Goal: Task Accomplishment & Management: Manage account settings

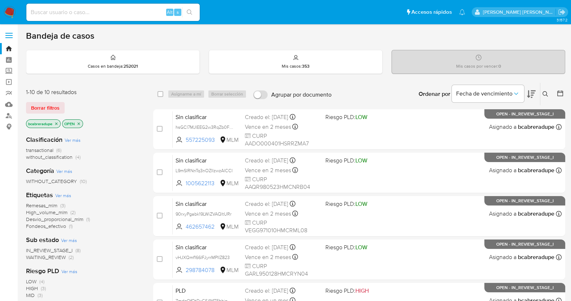
click at [57, 156] on span "without_classification" at bounding box center [49, 156] width 47 height 7
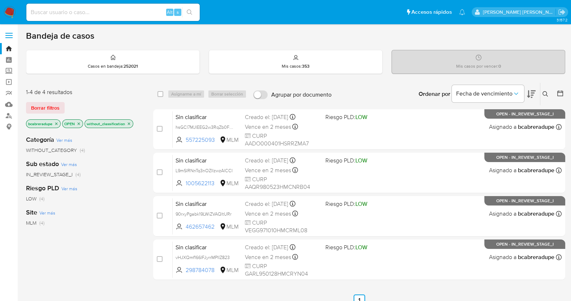
click at [57, 123] on icon "close-filter" at bounding box center [56, 123] width 3 height 3
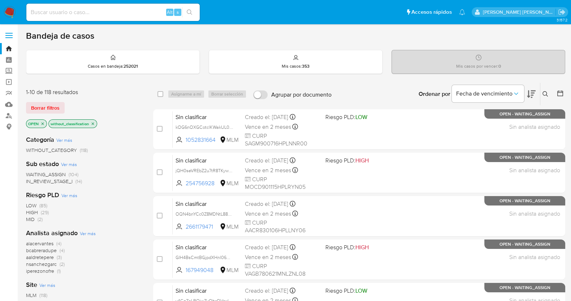
click at [547, 91] on icon at bounding box center [546, 94] width 6 height 6
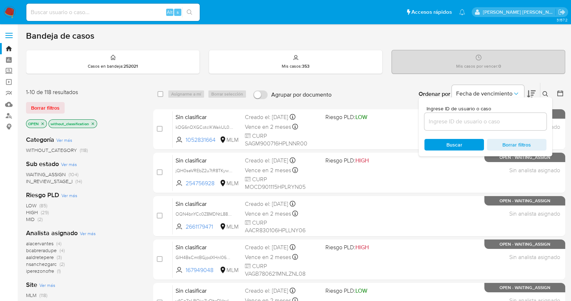
click at [461, 120] on input at bounding box center [486, 121] width 122 height 9
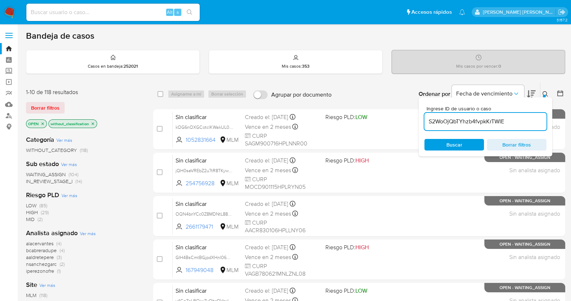
type input "S2WoOjQbTYhzb4fvpkKrTWIE"
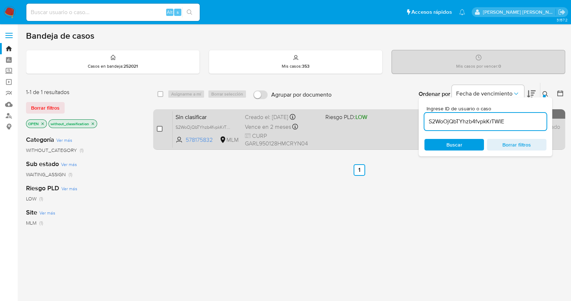
click at [160, 127] on input "checkbox" at bounding box center [160, 129] width 6 height 6
checkbox input "true"
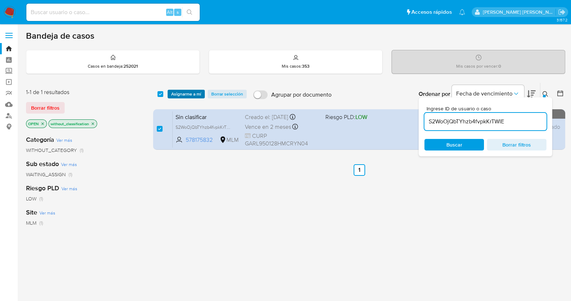
click at [184, 92] on span "Asignarme a mí" at bounding box center [186, 93] width 30 height 7
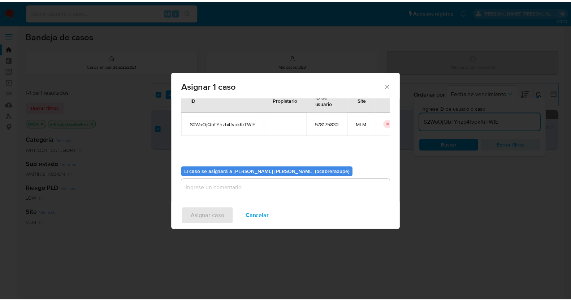
scroll to position [37, 0]
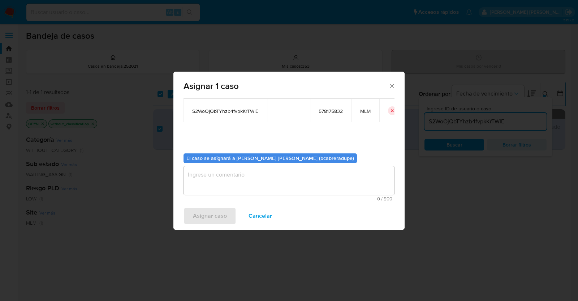
click at [297, 181] on textarea "assign-modal" at bounding box center [289, 180] width 211 height 29
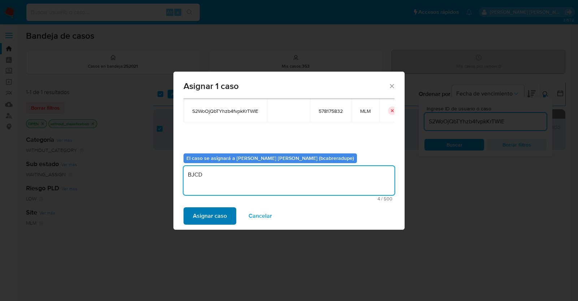
type textarea "BJCD"
click at [207, 223] on span "Asignar caso" at bounding box center [210, 216] width 34 height 16
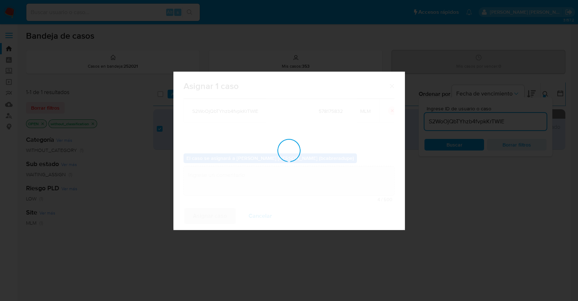
checkbox input "false"
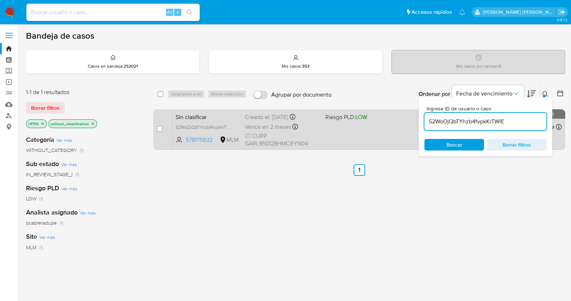
click at [254, 125] on span "Vence en 2 meses" at bounding box center [268, 127] width 46 height 8
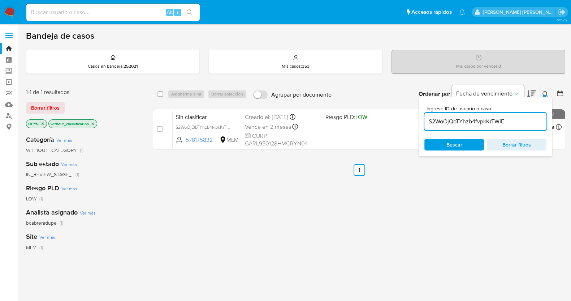
click at [479, 119] on input "S2WoOjQbTYhzb4fvpkKrTWIE" at bounding box center [486, 121] width 122 height 9
paste input "vHJXQmf166IFJyrrMPIIZ823"
type input "vHJXQmf166IFJyrrMPIIZ823"
drag, startPoint x: 477, startPoint y: 228, endPoint x: 475, endPoint y: 223, distance: 5.4
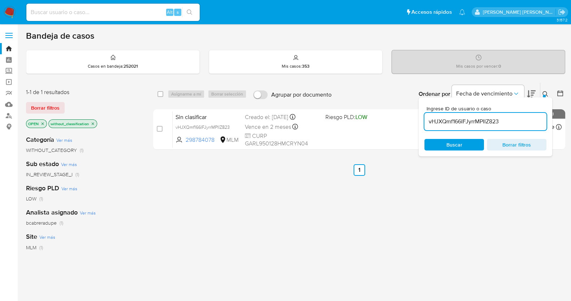
click at [477, 228] on div "select-all-cases-checkbox Asignarme a mí Borrar selección Agrupar por documento…" at bounding box center [359, 245] width 412 height 327
click at [545, 90] on button at bounding box center [547, 94] width 12 height 9
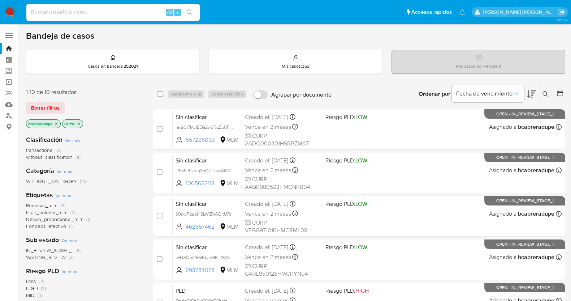
click at [130, 9] on input at bounding box center [112, 12] width 173 height 9
paste input "7ZHSW6g4IJ2n1WH86HaVSSOf"
type input "7ZHSW6g4IJ2n1WH86HaVSSOf"
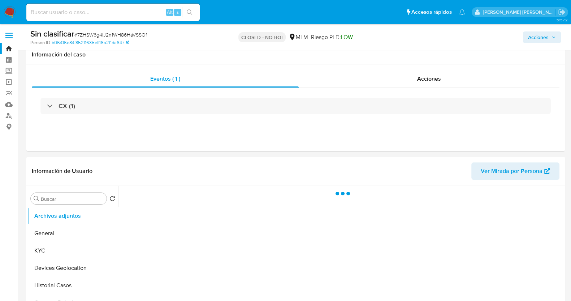
scroll to position [90, 0]
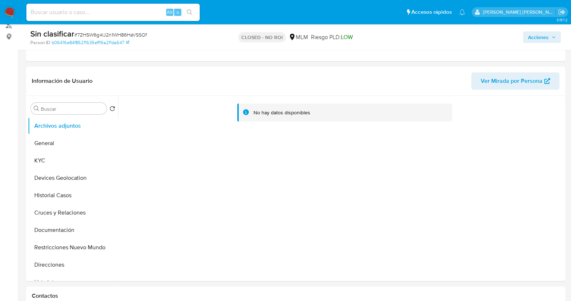
select select "10"
click at [147, 11] on input at bounding box center [112, 12] width 173 height 9
paste input "5WEaRHbz5ZTvvdY4QYVE44Cs"
type input "5WEaRHbz5ZTvvdY4QYVE44Cs"
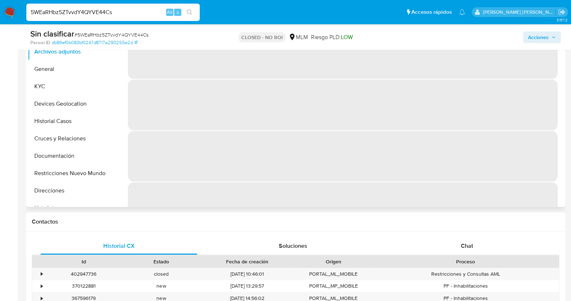
select select "10"
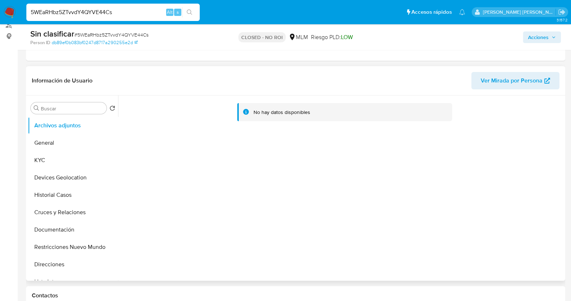
scroll to position [90, 0]
click at [125, 10] on input "5WEaRHbz5ZTvvdY4QYVE44Cs" at bounding box center [112, 12] width 173 height 9
paste input "rHofQjXW4GNtiB9rJ9J1uihD"
type input "rHofQjXW4GNtiB9rJ9J1uihD"
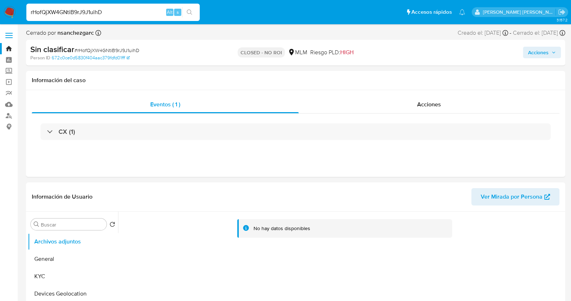
select select "10"
click at [137, 12] on input "rHofQjXW4GNtiB9rJ9J1uihD" at bounding box center [112, 12] width 173 height 9
paste input "xnhJDwq7TYZXXDh31W7l5paY"
type input "xnhJDwq7TYZXXDh31W7l5paY"
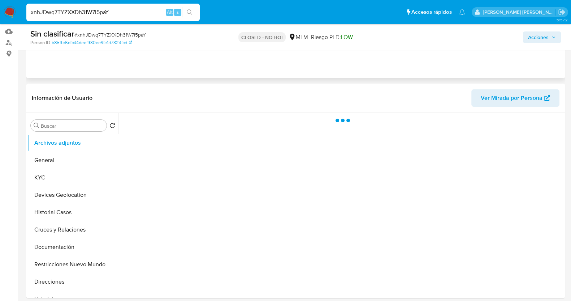
scroll to position [136, 0]
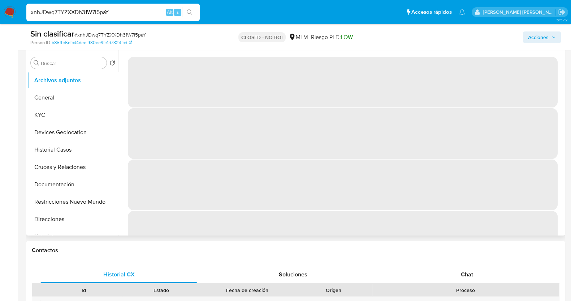
select select "10"
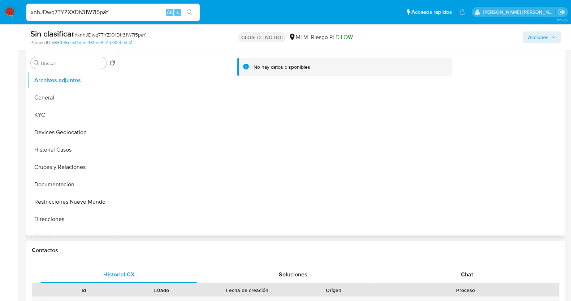
click at [107, 10] on input "xnhJDwq7TYZXXDh31W7l5paY" at bounding box center [112, 12] width 173 height 9
paste input "SM6hHBXeHPGZfhjlBXq3ngXq"
type input "SM6hHBXeHPGZfhjlBXq3ngXq"
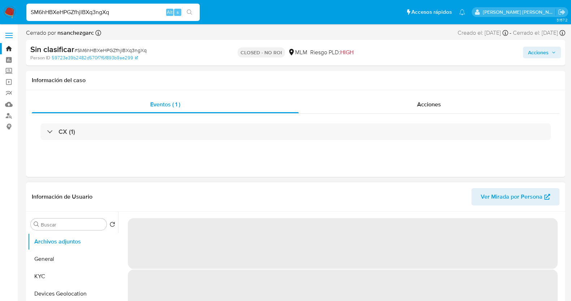
select select "10"
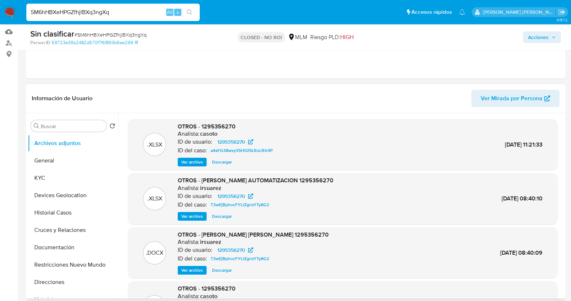
scroll to position [90, 0]
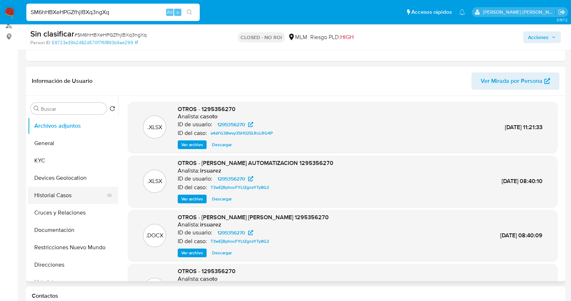
drag, startPoint x: 51, startPoint y: 190, endPoint x: 72, endPoint y: 190, distance: 20.2
click at [52, 190] on button "Historial Casos" at bounding box center [70, 194] width 85 height 17
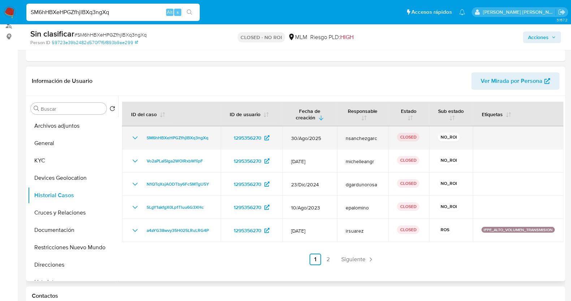
click at [134, 135] on icon "Mostrar/Ocultar" at bounding box center [135, 137] width 9 height 9
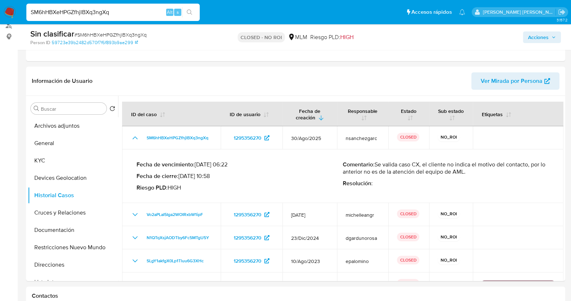
click at [125, 12] on input "SM6hHBXeHPGZfhjlBXq3ngXq" at bounding box center [112, 12] width 173 height 9
paste input "2WoOjQbTYhzb4fvpkKrTWIE"
type input "S2WoOjQbTYhzb4fvpkKrTWIE"
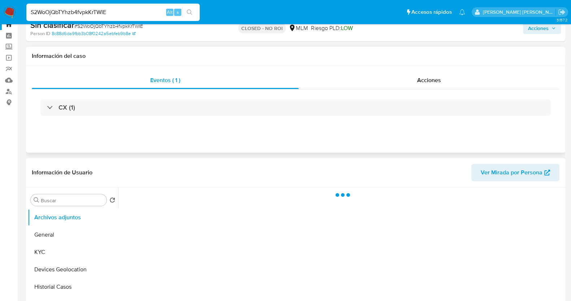
scroll to position [45, 0]
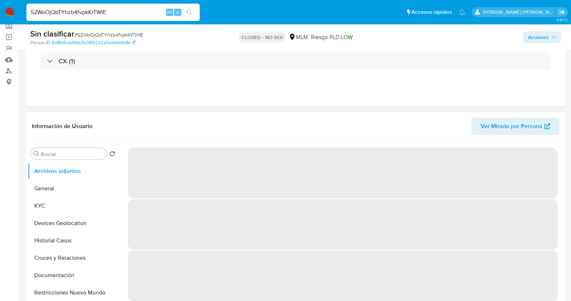
select select "10"
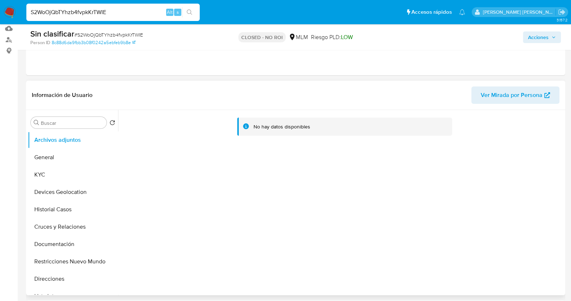
scroll to position [90, 0]
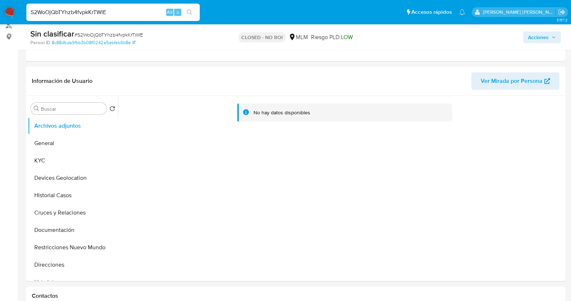
click at [110, 13] on input "S2WoOjQbTYhzb4fvpkKrTWIE" at bounding box center [112, 12] width 173 height 9
paste input "vHJXQmf166IFJyrrMPIIZ823"
type input "vHJXQmf166IFJyrrMPIIZ823"
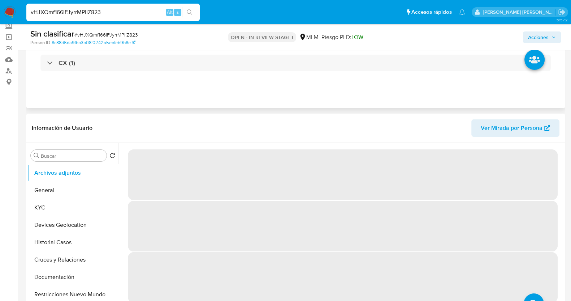
scroll to position [136, 0]
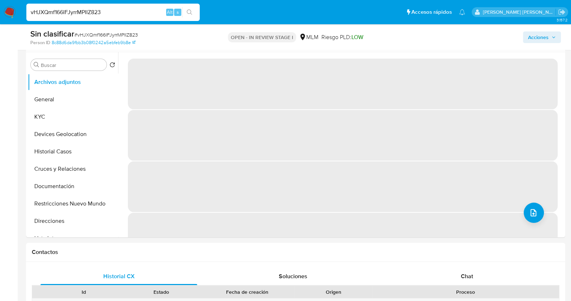
select select "10"
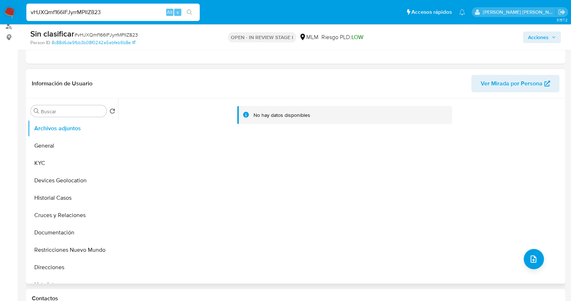
scroll to position [45, 0]
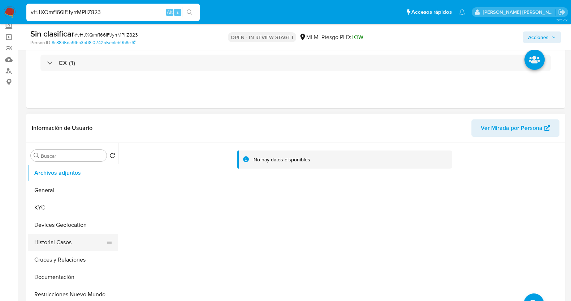
click at [67, 240] on button "Historial Casos" at bounding box center [70, 241] width 85 height 17
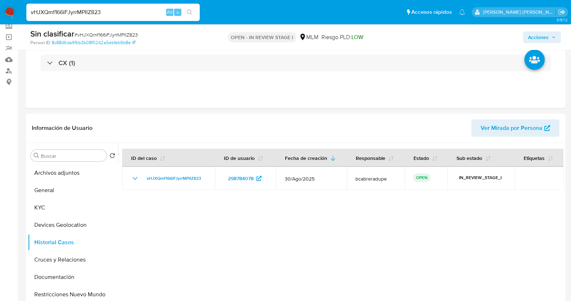
click at [106, 9] on input "vHJXQmf166IFJyrrMPIIZ823" at bounding box center [112, 12] width 173 height 9
paste input "90rxyPgabk19LWiZVAQltURr"
type input "90rxyPgabk19LWiZVAQltURr"
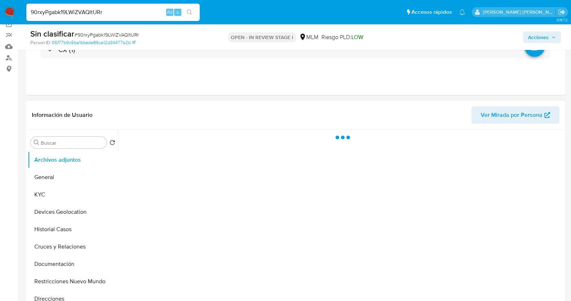
scroll to position [90, 0]
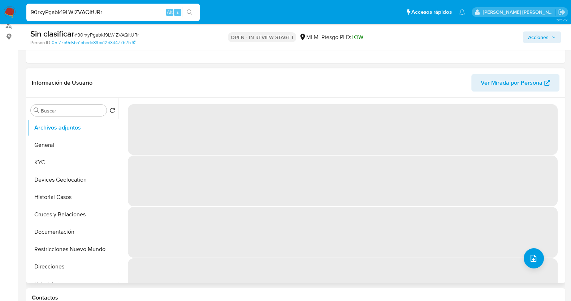
select select "10"
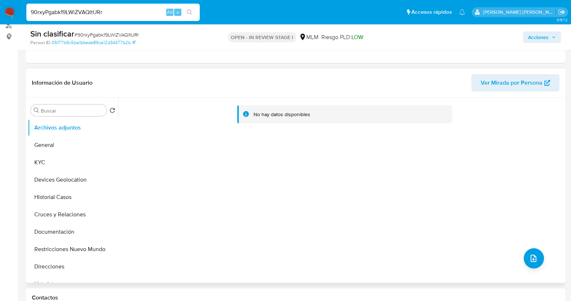
click at [95, 12] on input "90rxyPgabk19LWiZVAQltURr" at bounding box center [112, 12] width 173 height 9
paste input "L9mSIRNnTq3nOZIIzwzAlCCI"
type input "L9mSIRNnTq3nOZIIzwzAlCCI"
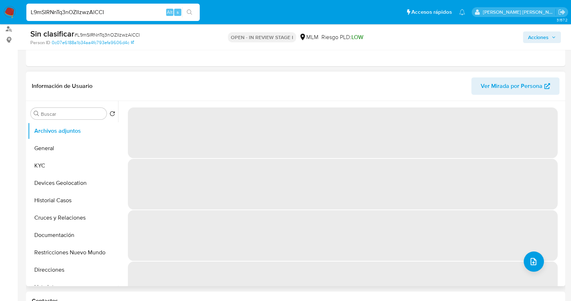
scroll to position [90, 0]
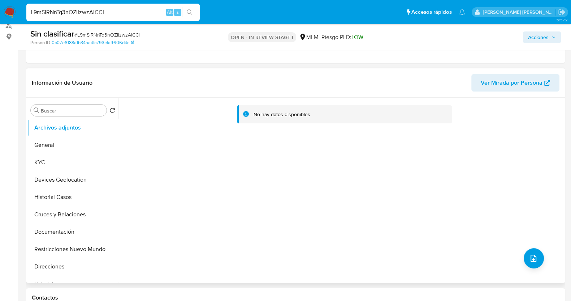
select select "10"
click at [54, 163] on button "KYC" at bounding box center [70, 162] width 85 height 17
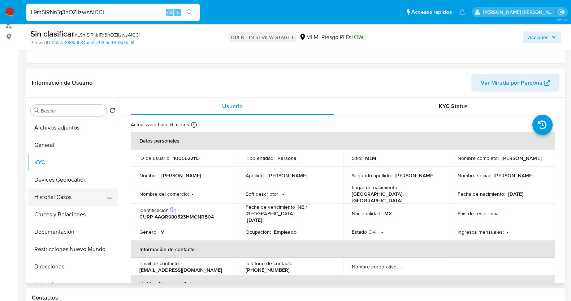
click at [42, 200] on button "Historial Casos" at bounding box center [70, 196] width 85 height 17
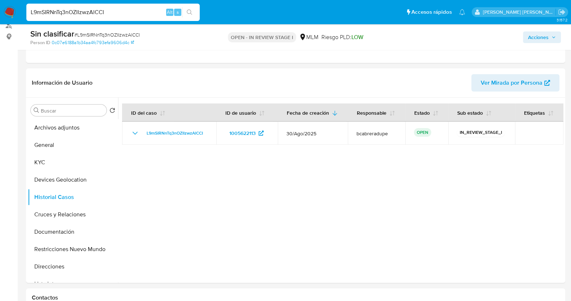
click at [99, 12] on input "L9mSIRNnTq3nOZIIzwzAlCCI" at bounding box center [112, 12] width 173 height 9
paste input "eC9t2zvhpfQGQn4bYigO83ET"
type input "eC9t2zvhpfQGQn4bYigO83ET"
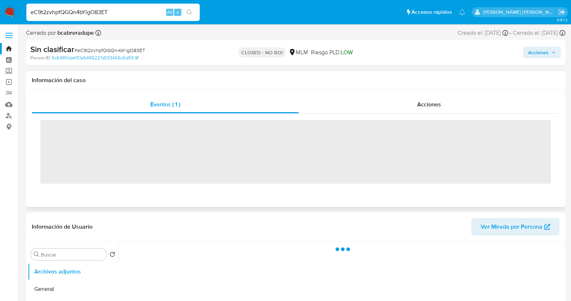
scroll to position [90, 0]
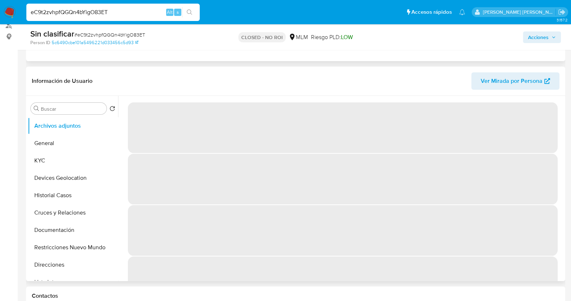
select select "10"
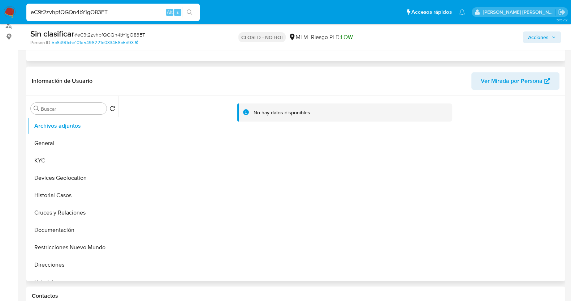
click at [133, 11] on input "eC9t2zvhpfQGQn4bYigO83ET" at bounding box center [112, 12] width 173 height 9
paste input "S2WoOjQbTYhzb4fvpkKrTWIE"
type input "S2WoOjQbTYhzb4fvpkKrTWIE"
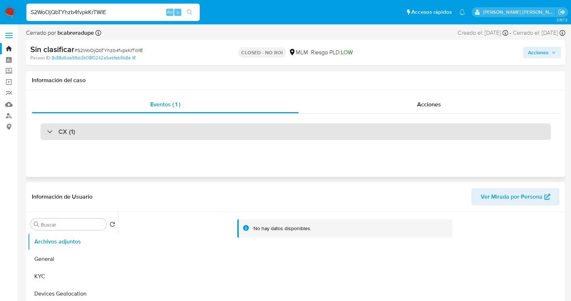
select select "10"
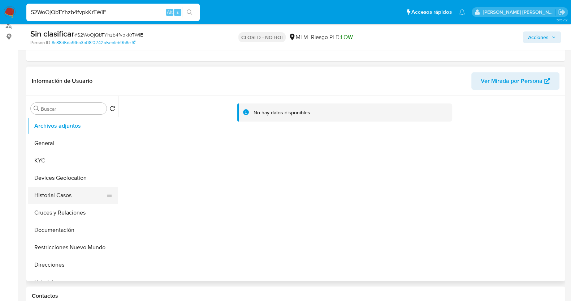
click at [72, 193] on button "Historial Casos" at bounding box center [70, 194] width 85 height 17
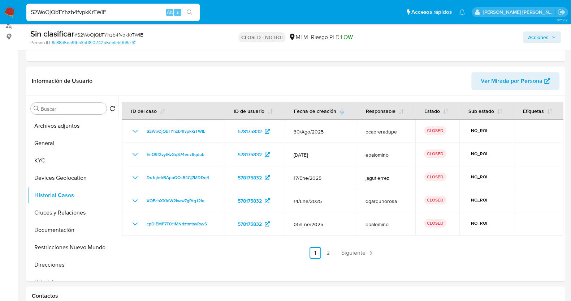
click at [126, 12] on input "S2WoOjQbTYhzb4fvpkKrTWIE" at bounding box center [112, 12] width 173 height 9
click at [126, 13] on input "S2WoOjQbTYhzb4fvpkKrTWIE" at bounding box center [112, 12] width 173 height 9
paste input "eC9t2zvhpfQGQn4bYigO83ET"
type input "eC9t2zvhpfQGQn4bYigO83ET"
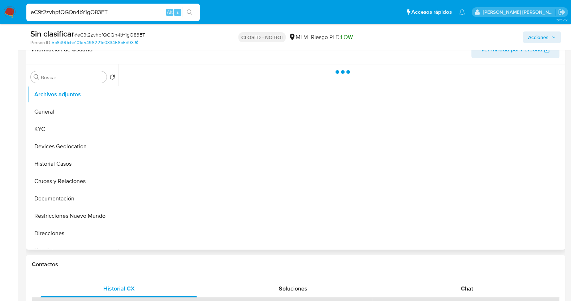
scroll to position [136, 0]
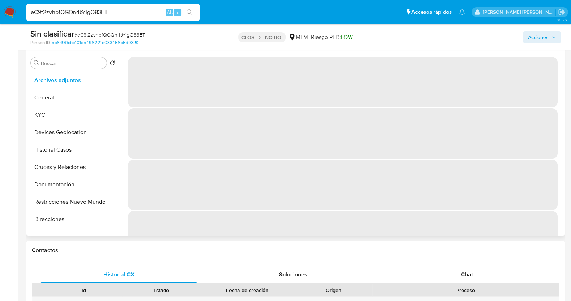
select select "10"
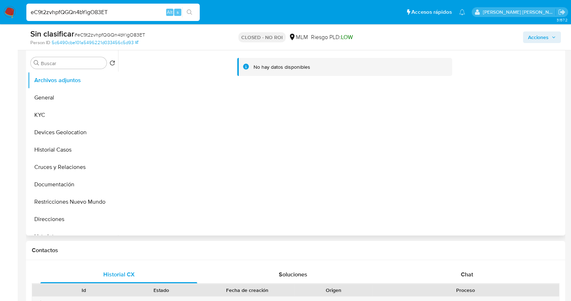
scroll to position [90, 0]
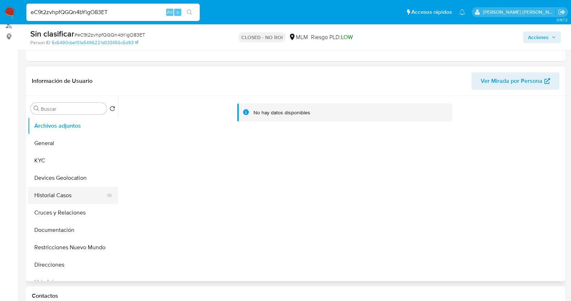
click at [79, 192] on button "Historial Casos" at bounding box center [70, 194] width 85 height 17
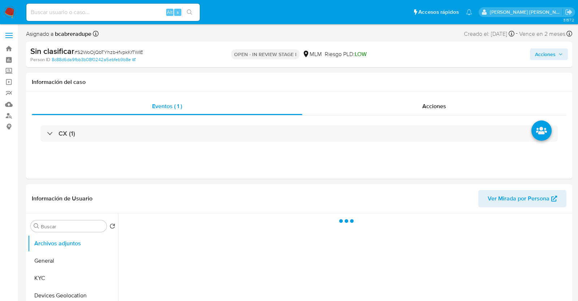
select select "10"
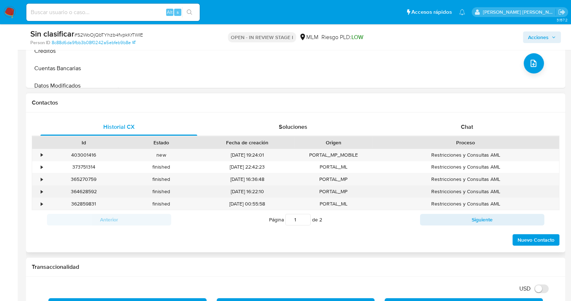
scroll to position [271, 0]
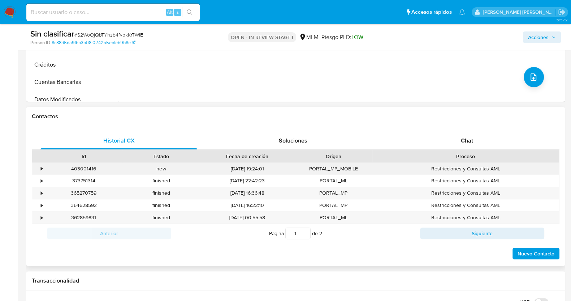
click at [41, 168] on div "•" at bounding box center [42, 168] width 2 height 7
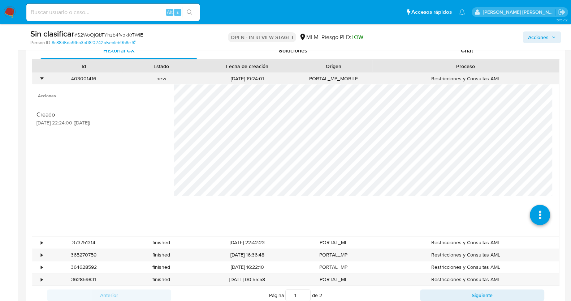
scroll to position [361, 0]
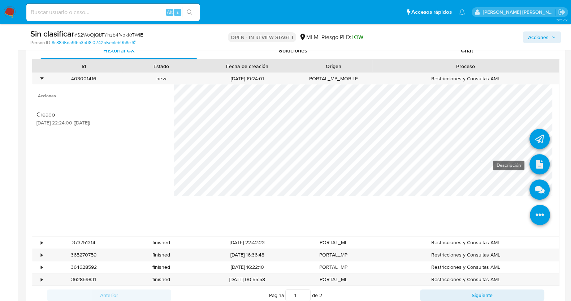
click at [535, 162] on icon at bounding box center [540, 164] width 20 height 20
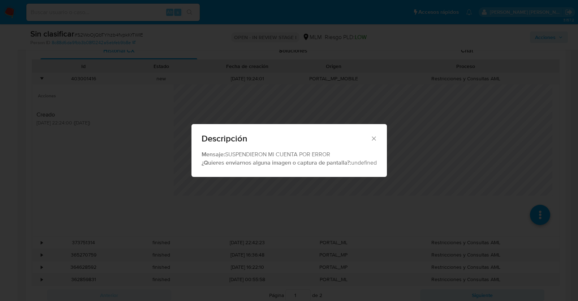
click at [375, 136] on icon "Cerrar" at bounding box center [373, 138] width 7 height 7
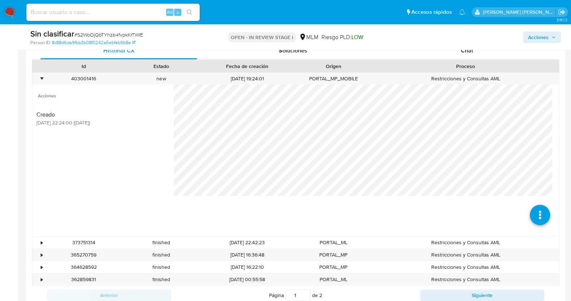
scroll to position [226, 0]
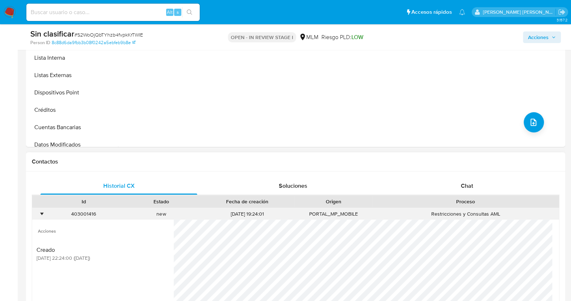
click at [42, 212] on div "•" at bounding box center [42, 213] width 2 height 7
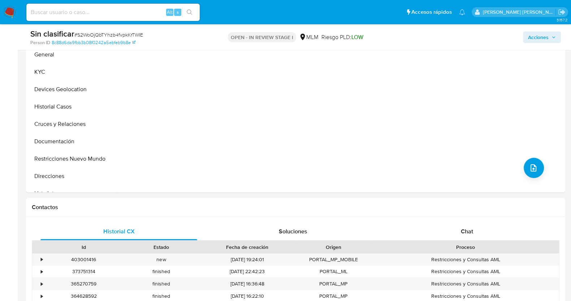
scroll to position [180, 0]
drag, startPoint x: 59, startPoint y: 156, endPoint x: 69, endPoint y: 156, distance: 9.8
click at [59, 156] on button "Restricciones Nuevo Mundo" at bounding box center [70, 158] width 85 height 17
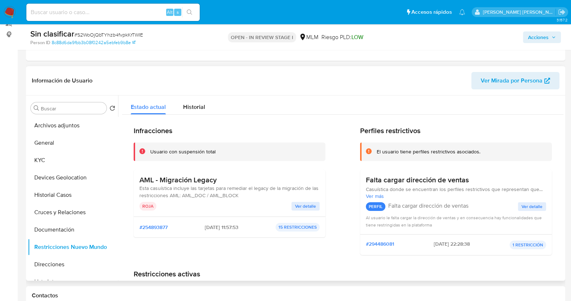
scroll to position [90, 0]
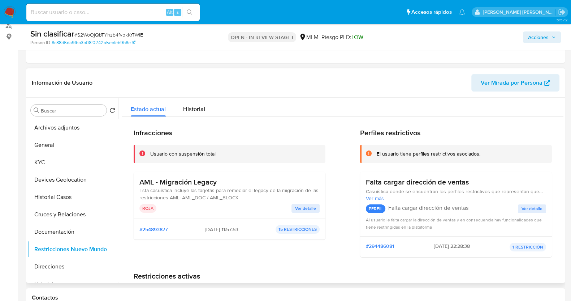
click at [302, 208] on span "Ver detalle" at bounding box center [305, 208] width 21 height 7
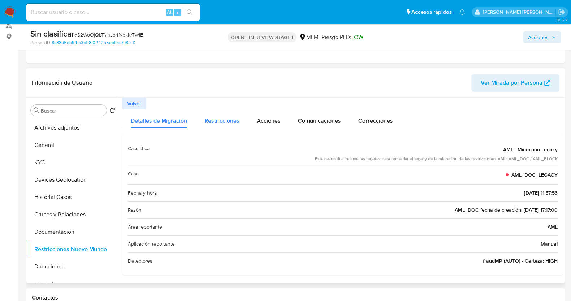
click at [213, 118] on span "Restricciones" at bounding box center [222, 120] width 35 height 8
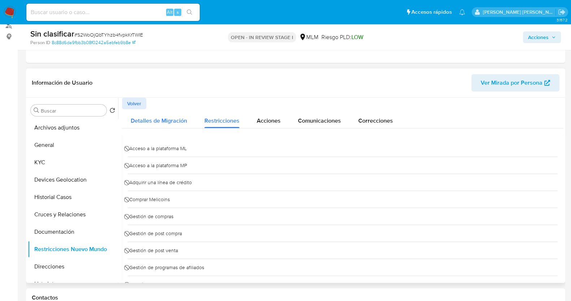
click at [159, 118] on span "Detalles de Migración" at bounding box center [159, 120] width 56 height 8
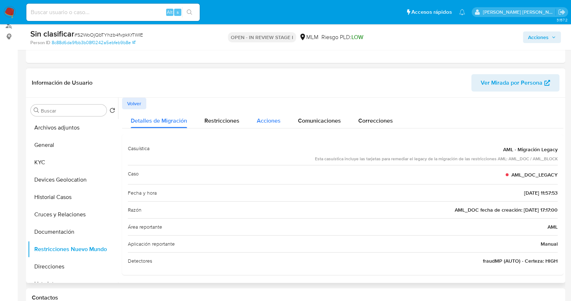
click at [271, 120] on span "Acciones" at bounding box center [269, 120] width 24 height 8
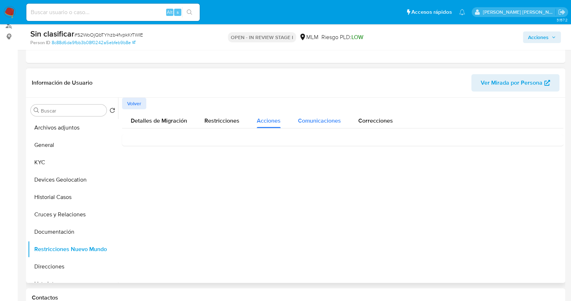
click at [327, 120] on span "Comunicaciones" at bounding box center [319, 120] width 43 height 8
click at [143, 118] on span "Detalles de Migración" at bounding box center [159, 120] width 56 height 8
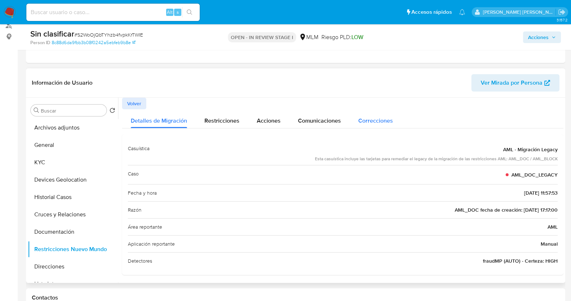
click at [381, 123] on span "Correcciones" at bounding box center [375, 120] width 35 height 8
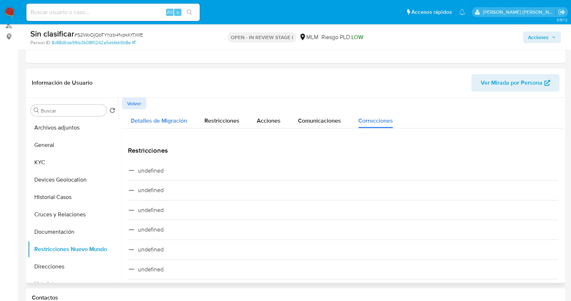
click at [159, 120] on span "Detalles de Migración" at bounding box center [159, 120] width 56 height 8
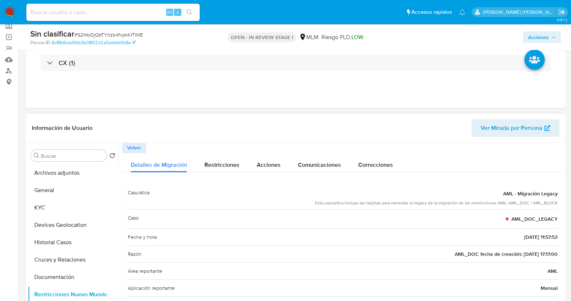
scroll to position [1, 0]
click at [54, 239] on button "Historial Casos" at bounding box center [70, 241] width 85 height 17
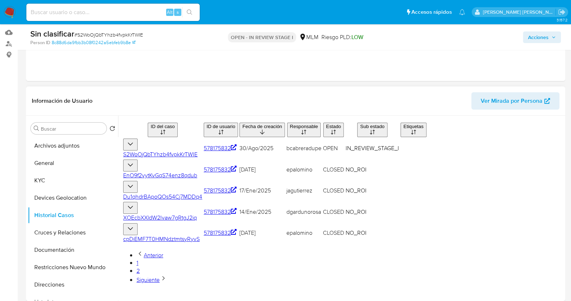
scroll to position [90, 0]
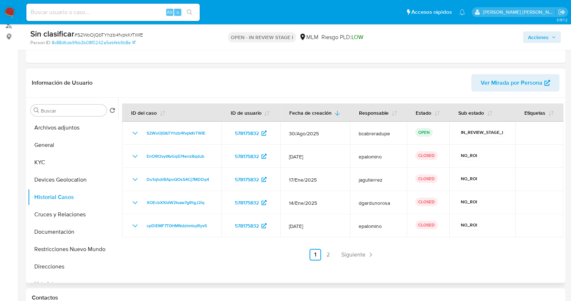
click at [361, 254] on span "Siguiente" at bounding box center [353, 254] width 24 height 6
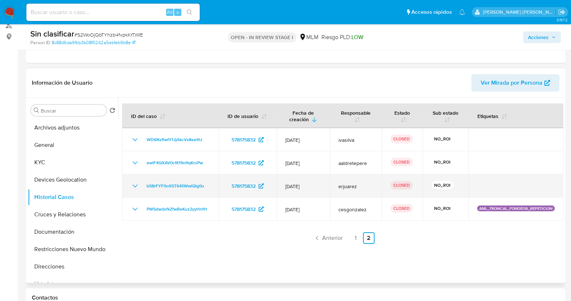
click at [133, 185] on icon "Mostrar/Ocultar" at bounding box center [135, 185] width 5 height 3
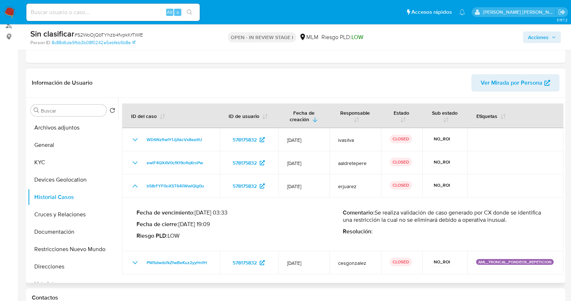
drag, startPoint x: 377, startPoint y: 212, endPoint x: 506, endPoint y: 219, distance: 129.5
click at [506, 219] on p "Comentario : Se realiza validación de caso generado por CX donde se identifica …" at bounding box center [446, 216] width 206 height 14
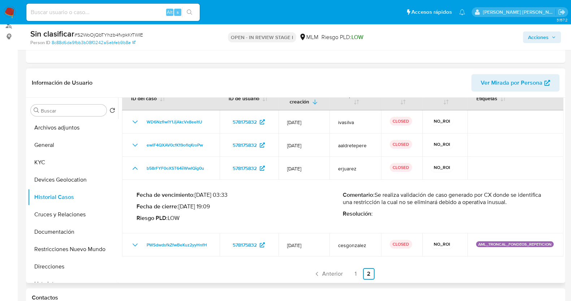
scroll to position [0, 0]
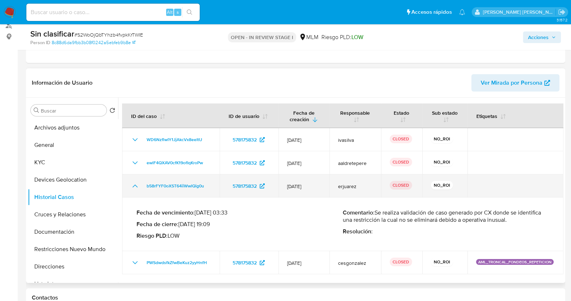
click at [132, 184] on icon "Mostrar/Ocultar" at bounding box center [135, 185] width 9 height 9
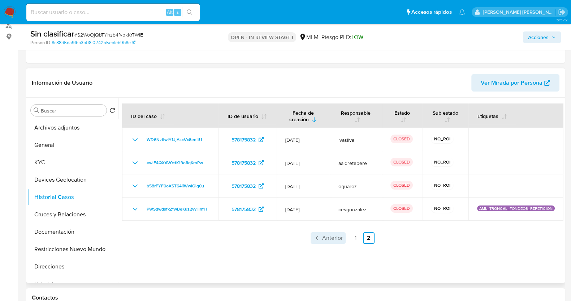
click at [327, 237] on span "Anterior" at bounding box center [332, 238] width 21 height 6
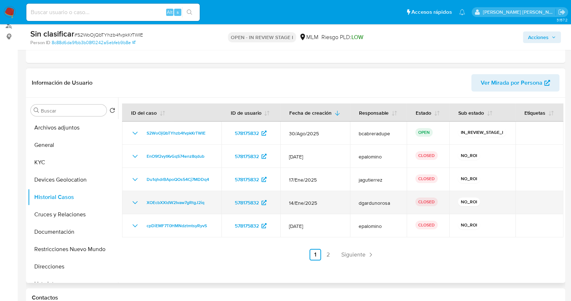
click at [132, 201] on icon "Mostrar/Ocultar" at bounding box center [135, 202] width 9 height 9
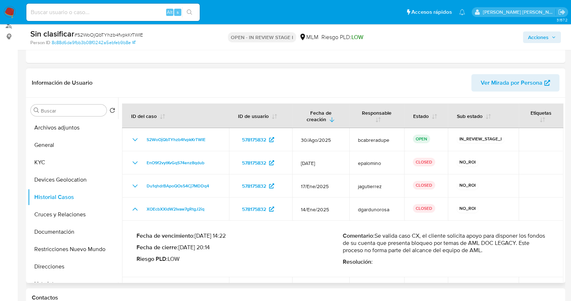
drag, startPoint x: 377, startPoint y: 235, endPoint x: 491, endPoint y: 252, distance: 115.4
click at [491, 252] on p "Comentario : Se valida caso CX, el cliente solicita apoyo para disponer los fon…" at bounding box center [446, 243] width 206 height 22
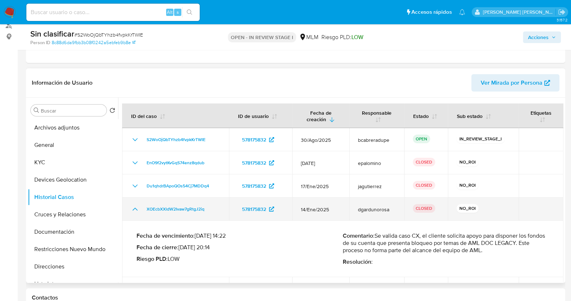
click at [134, 210] on icon "Mostrar/Ocultar" at bounding box center [135, 209] width 9 height 9
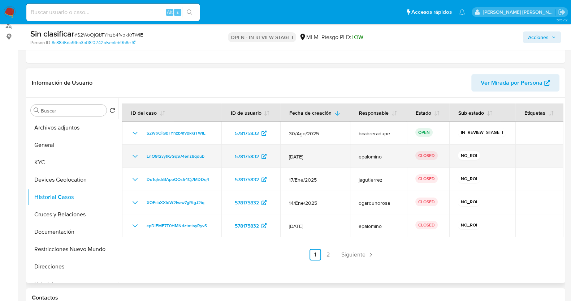
click at [136, 155] on icon "Mostrar/Ocultar" at bounding box center [135, 156] width 9 height 9
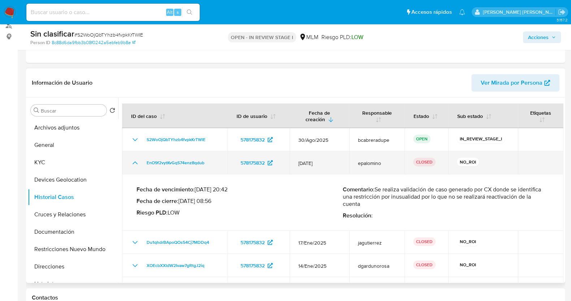
click at [136, 163] on icon "Mostrar/Ocultar" at bounding box center [135, 162] width 9 height 9
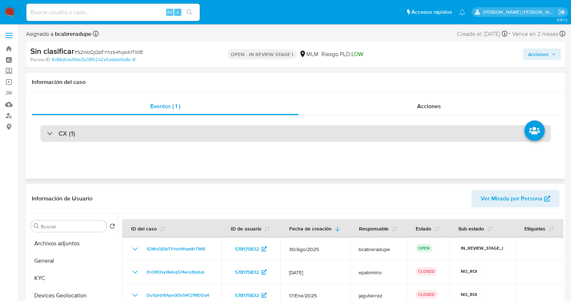
click at [47, 133] on div "CX (1)" at bounding box center [61, 133] width 28 height 8
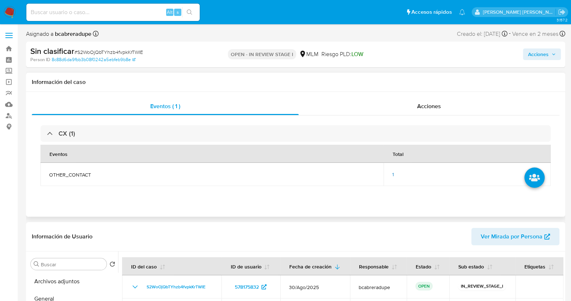
click at [392, 172] on td "1" at bounding box center [467, 174] width 167 height 23
click at [392, 172] on span "1" at bounding box center [393, 174] width 2 height 7
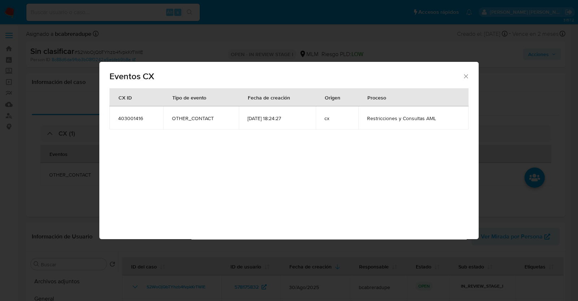
click at [464, 76] on icon "Cerrar" at bounding box center [466, 76] width 7 height 7
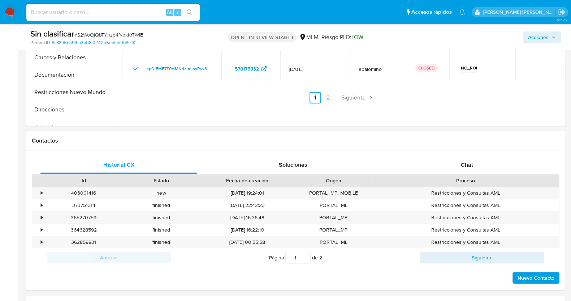
scroll to position [316, 0]
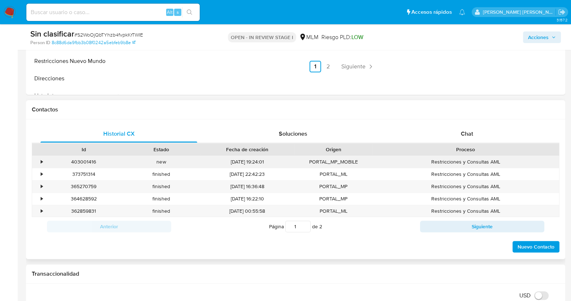
click at [41, 159] on div "•" at bounding box center [42, 161] width 2 height 7
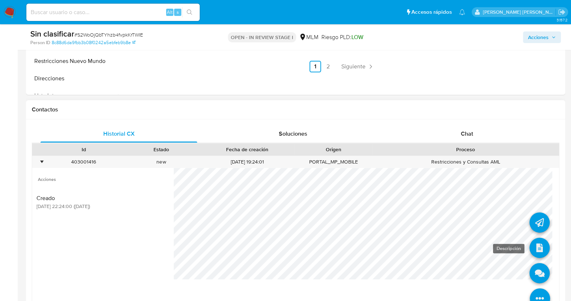
click at [530, 245] on icon at bounding box center [540, 247] width 20 height 20
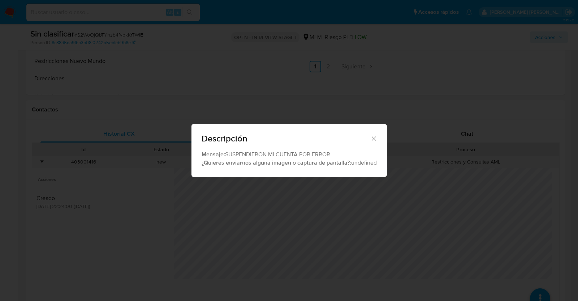
click at [375, 137] on icon "Cerrar" at bounding box center [374, 138] width 4 height 4
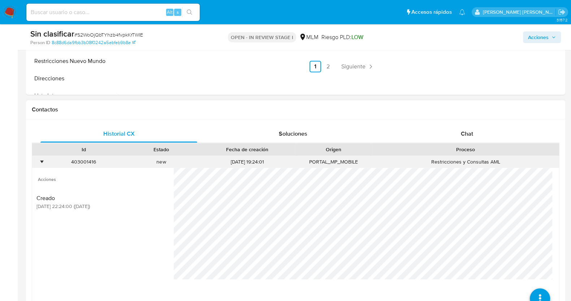
click at [41, 162] on div "•" at bounding box center [42, 161] width 2 height 7
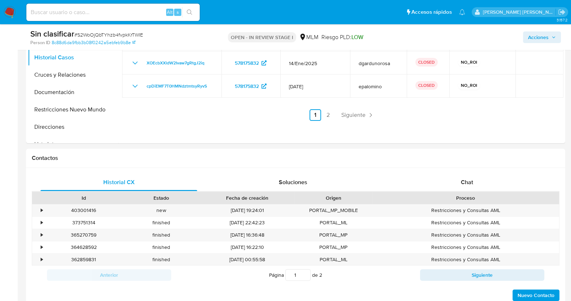
scroll to position [226, 0]
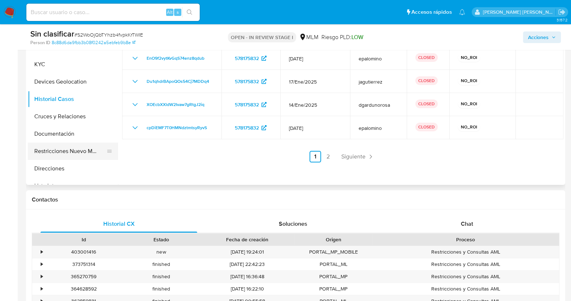
click at [74, 152] on button "Restricciones Nuevo Mundo" at bounding box center [70, 150] width 85 height 17
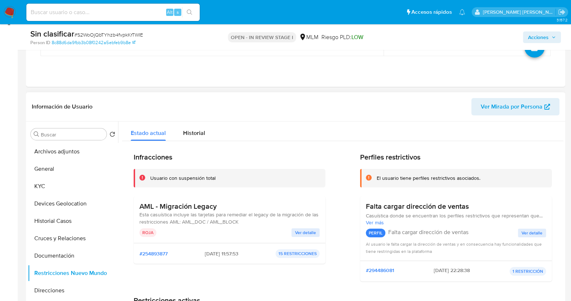
scroll to position [90, 0]
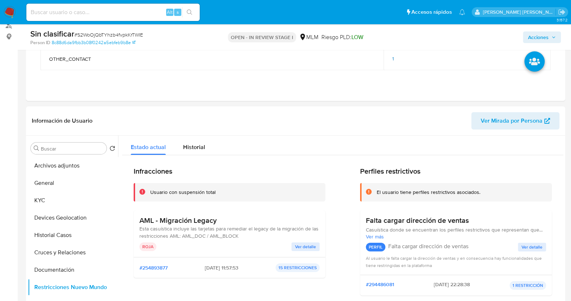
click at [542, 37] on span "Acciones" at bounding box center [538, 37] width 21 height 12
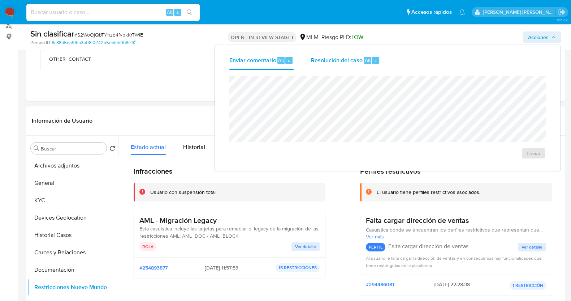
click at [328, 58] on span "Resolución del caso" at bounding box center [337, 60] width 52 height 8
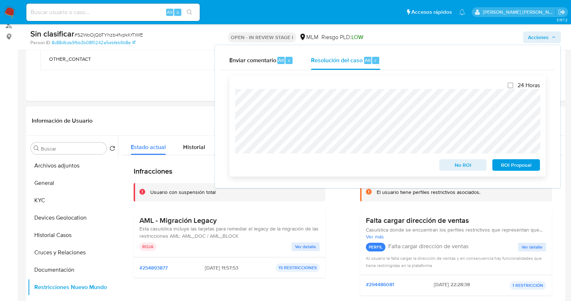
click at [464, 168] on span "No ROI" at bounding box center [463, 165] width 38 height 10
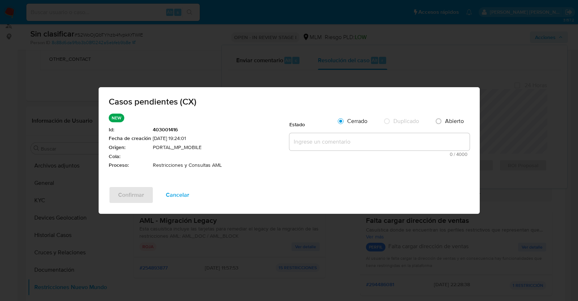
click at [318, 146] on textarea at bounding box center [379, 141] width 180 height 17
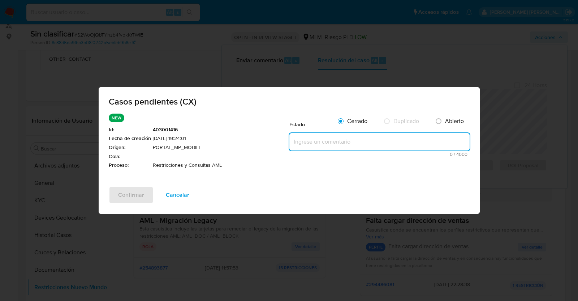
paste textarea "Se realiza validación de caso generado por CX donde se identifica una restricci…"
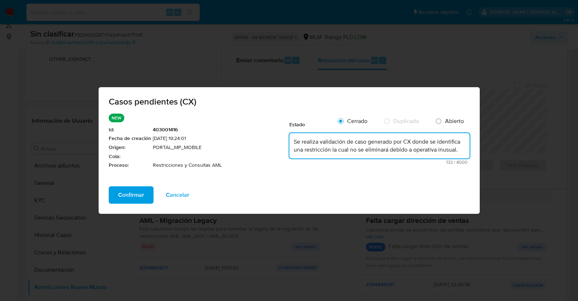
type textarea "Se realiza validación de caso generado por CX donde se identifica una restricci…"
click at [133, 192] on span "Confirmar" at bounding box center [131, 195] width 26 height 16
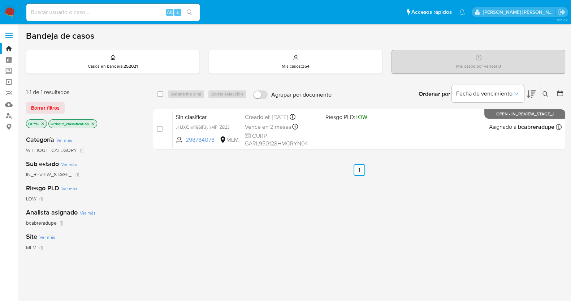
click at [546, 92] on icon at bounding box center [546, 94] width 6 height 6
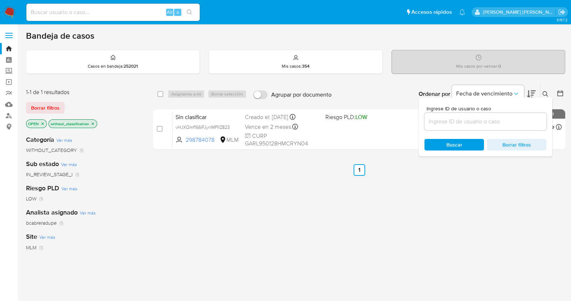
click at [487, 121] on input at bounding box center [486, 121] width 122 height 9
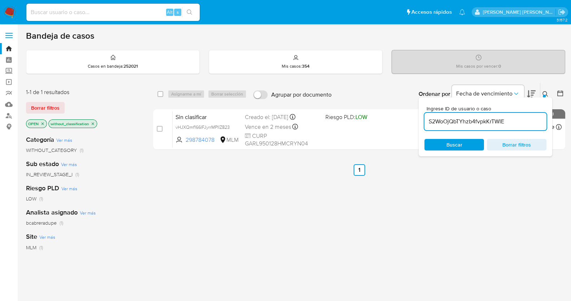
type input "S2WoOjQbTYhzb4fvpkKrTWIE"
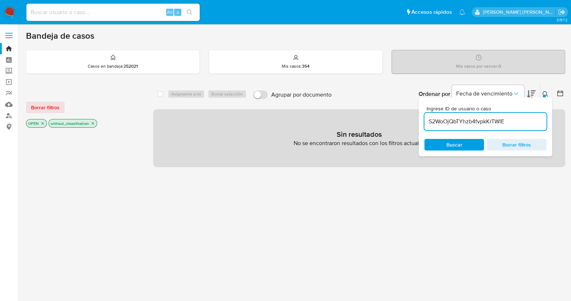
click at [225, 203] on div "select-all-cases-checkbox Asignarme a mí Borrar selección Agrupar por documento…" at bounding box center [359, 245] width 412 height 327
click at [12, 46] on link "Bandeja" at bounding box center [43, 48] width 86 height 11
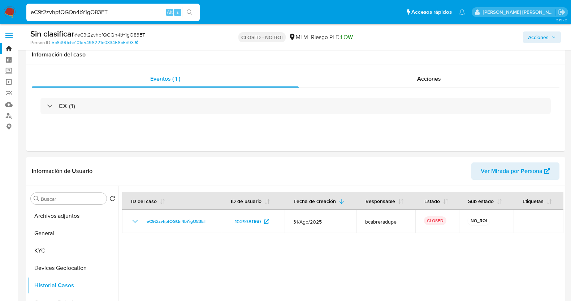
select select "10"
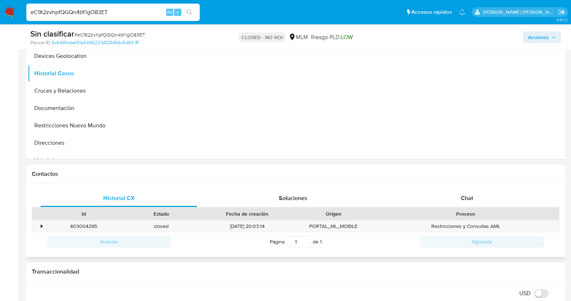
scroll to position [226, 0]
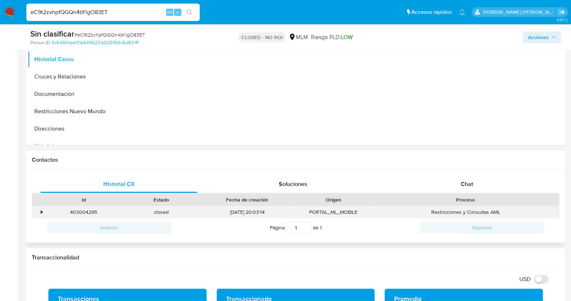
click at [41, 212] on div "•" at bounding box center [42, 211] width 2 height 7
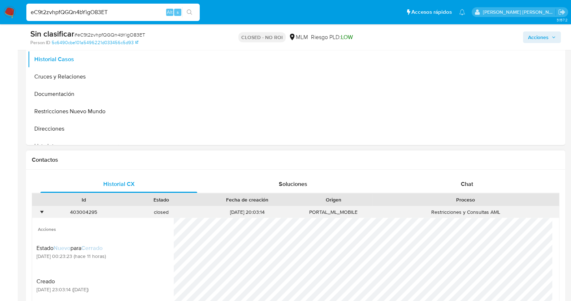
click at [45, 212] on div "403004295 Casos eC9t2zvhpfQGQn4bYigO83ET" at bounding box center [84, 212] width 78 height 12
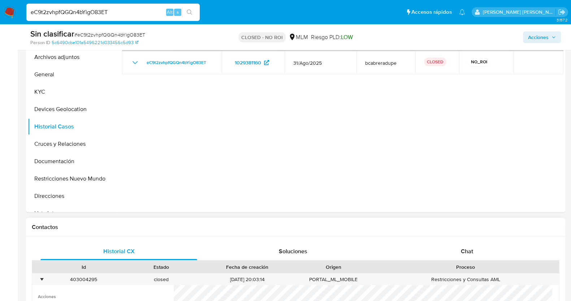
scroll to position [90, 0]
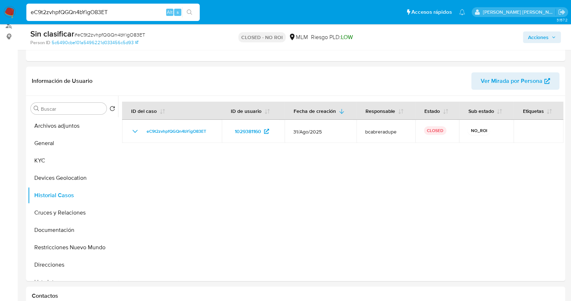
click at [103, 12] on input "eC9t2zvhpfQGQn4bYigO83ET" at bounding box center [112, 12] width 173 height 9
paste input "L9mSIRNnTq3nOZIIzwzAlCCI"
type input "L9mSIRNnTq3nOZIIzwzAlCCI"
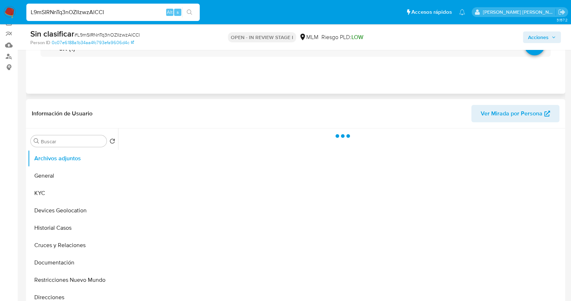
scroll to position [136, 0]
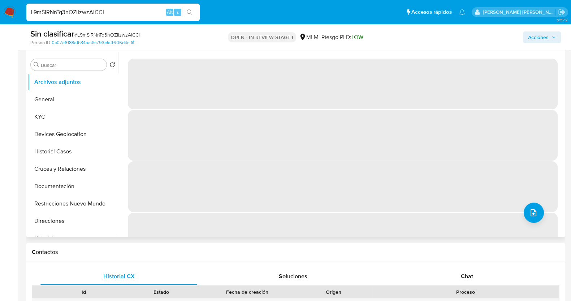
select select "10"
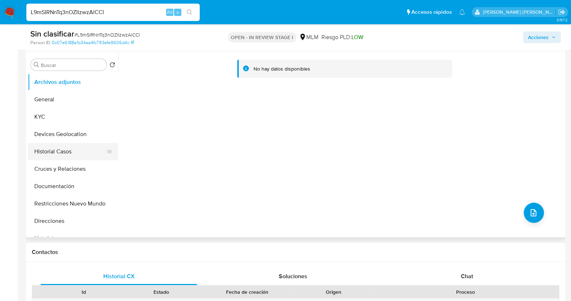
click at [69, 154] on button "Historial Casos" at bounding box center [70, 151] width 85 height 17
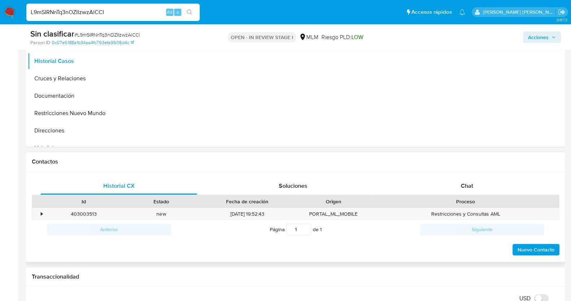
scroll to position [271, 0]
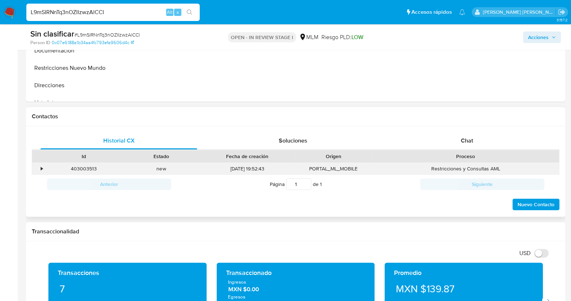
click at [42, 167] on div "•" at bounding box center [42, 168] width 2 height 7
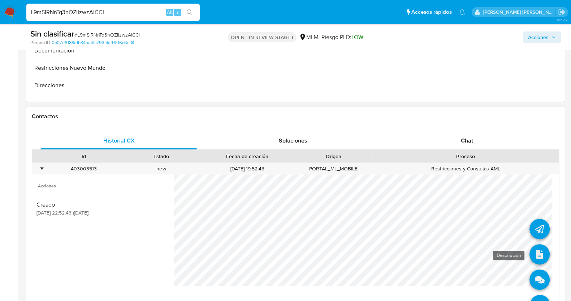
click at [533, 254] on icon at bounding box center [540, 254] width 20 height 20
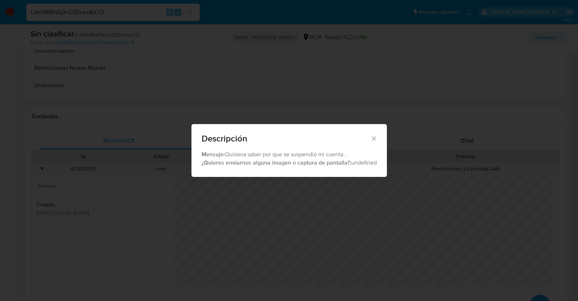
click at [373, 135] on icon "Cerrar" at bounding box center [373, 138] width 7 height 7
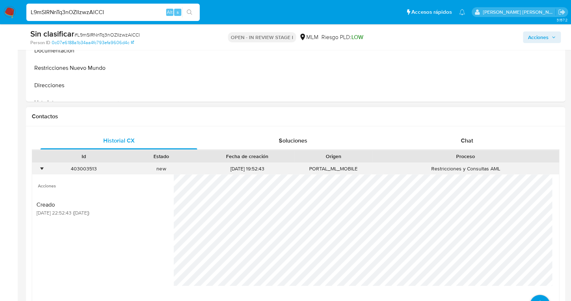
click at [43, 167] on div "•" at bounding box center [42, 168] width 2 height 7
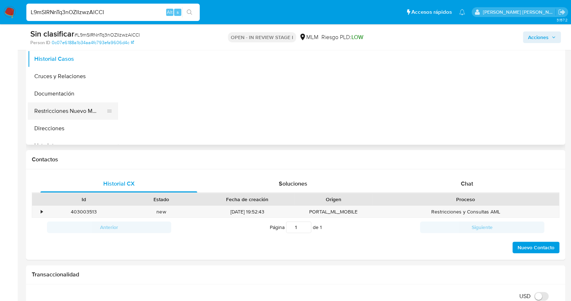
scroll to position [180, 0]
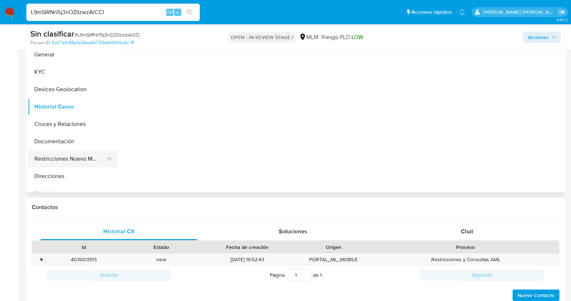
click at [76, 157] on button "Restricciones Nuevo Mundo" at bounding box center [70, 158] width 85 height 17
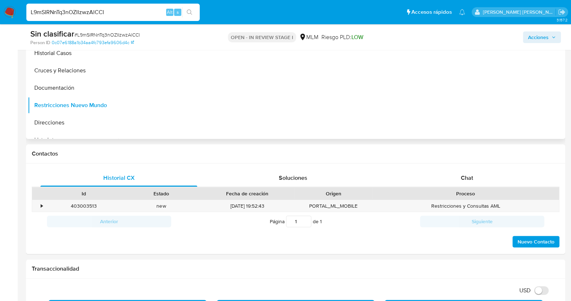
scroll to position [316, 0]
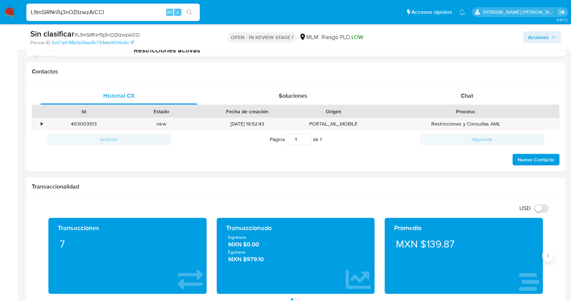
click at [549, 256] on icon "Siguiente" at bounding box center [548, 256] width 6 height 6
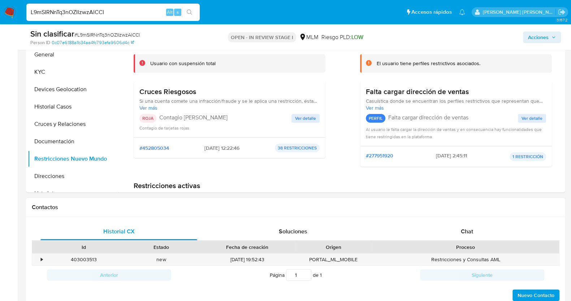
scroll to position [136, 0]
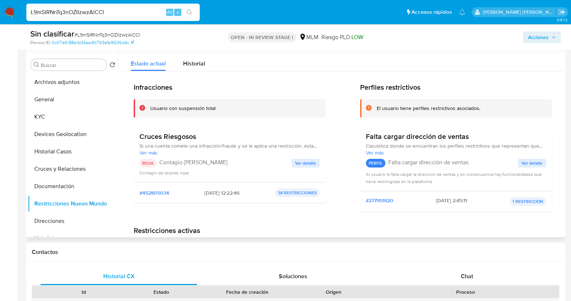
drag, startPoint x: 303, startPoint y: 162, endPoint x: 313, endPoint y: 165, distance: 10.3
click at [303, 162] on span "Ver detalle" at bounding box center [305, 162] width 21 height 7
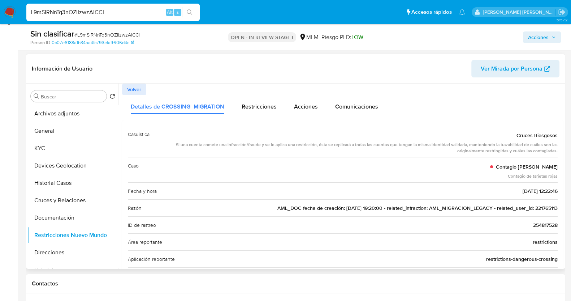
scroll to position [90, 0]
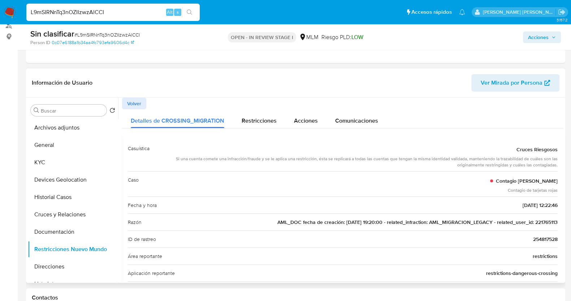
click at [545, 221] on span "AML_DOC fecha de creación: 07/04/2021 19:20:00 - related_infraction: AML_MIGRAC…" at bounding box center [418, 221] width 280 height 7
click at [43, 165] on button "KYC" at bounding box center [70, 162] width 85 height 17
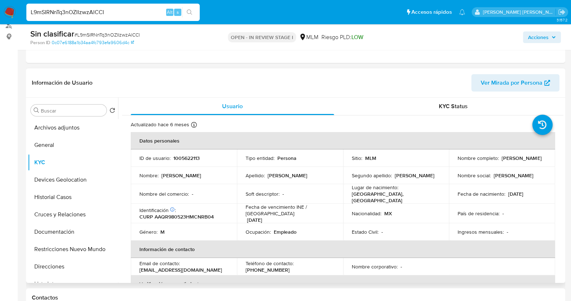
scroll to position [45, 0]
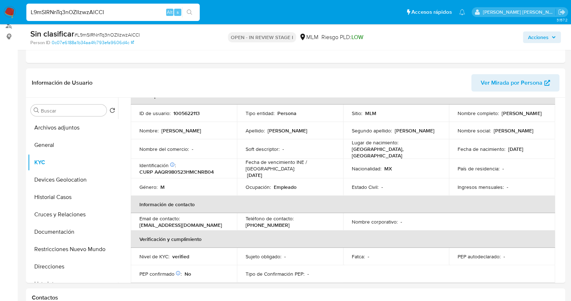
click at [104, 10] on input "L9mSIRNnTq3nOZIIzwzAlCCI" at bounding box center [112, 12] width 173 height 9
paste input "90rxyPgabk19LWiZVAQltURr"
type input "90rxyPgabk19LWiZVAQltURr"
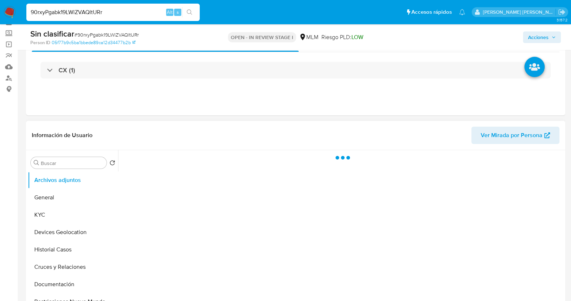
scroll to position [90, 0]
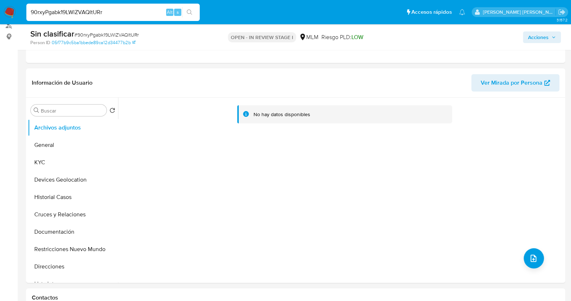
select select "10"
click at [61, 192] on button "Historial Casos" at bounding box center [70, 196] width 85 height 17
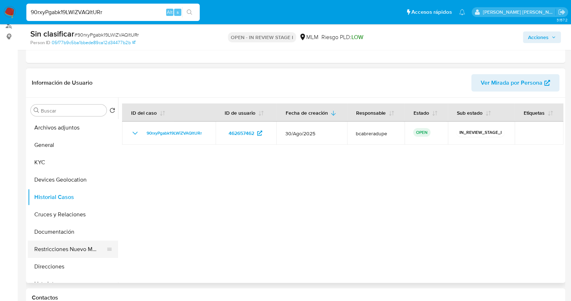
click at [81, 248] on button "Restricciones Nuevo Mundo" at bounding box center [70, 248] width 85 height 17
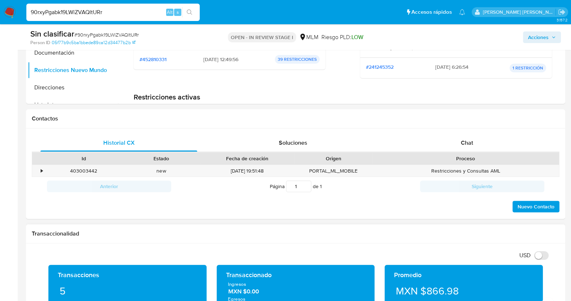
scroll to position [271, 0]
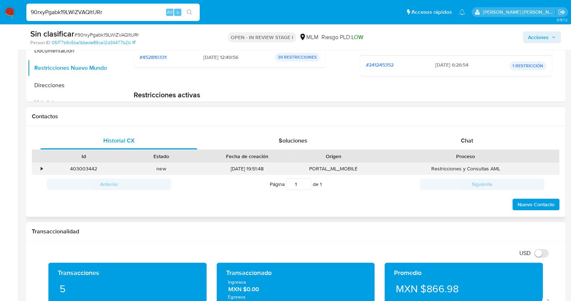
click at [40, 165] on div "•" at bounding box center [38, 169] width 13 height 12
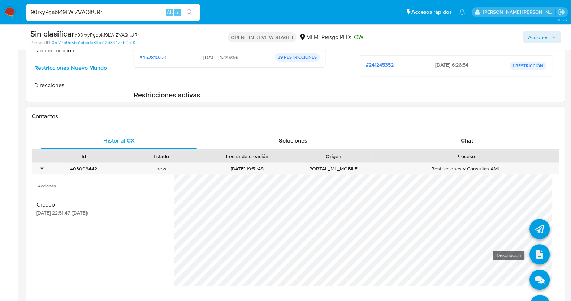
click at [533, 254] on icon at bounding box center [540, 254] width 20 height 20
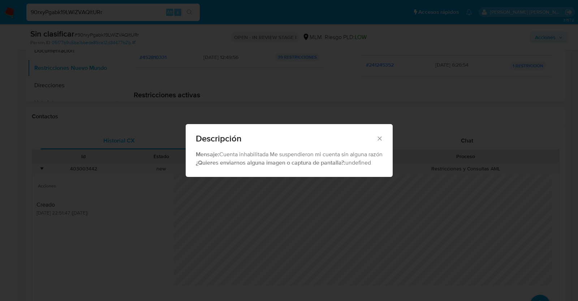
click at [379, 136] on icon "Cerrar" at bounding box center [379, 138] width 7 height 7
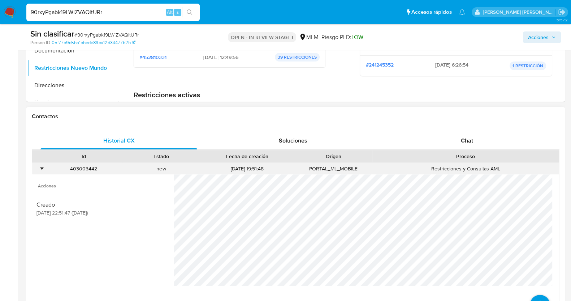
click at [43, 166] on div "•" at bounding box center [38, 169] width 13 height 12
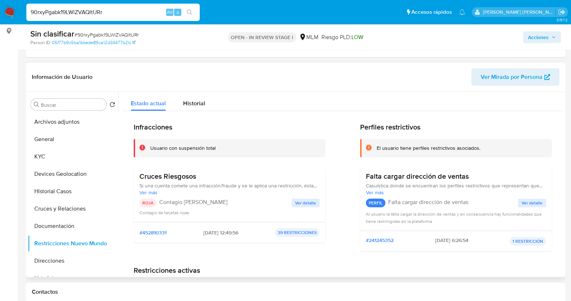
scroll to position [90, 0]
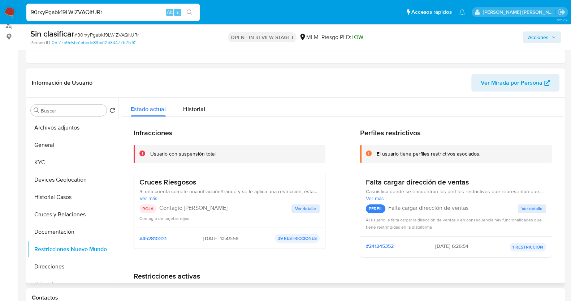
click at [313, 210] on span "Ver detalle" at bounding box center [305, 208] width 21 height 7
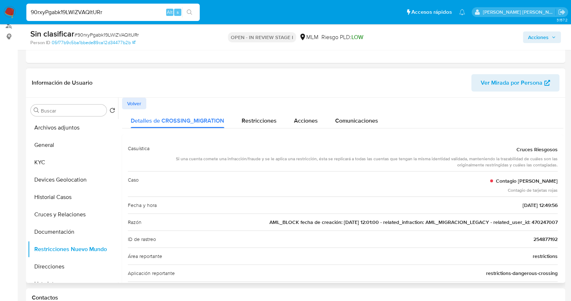
click at [547, 222] on span "AML_BLOCK fecha de creación: 30/09/2019 12:01:00 - related_infraction: AML_MIGR…" at bounding box center [414, 221] width 288 height 7
click at [65, 163] on button "KYC" at bounding box center [70, 162] width 85 height 17
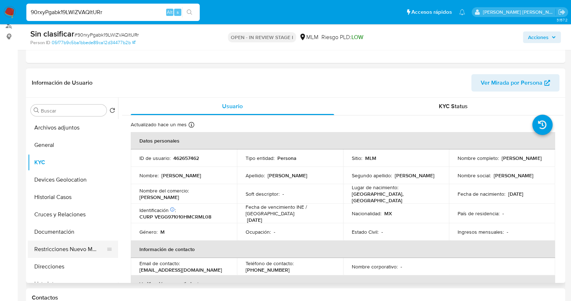
click at [81, 246] on button "Restricciones Nuevo Mundo" at bounding box center [70, 248] width 85 height 17
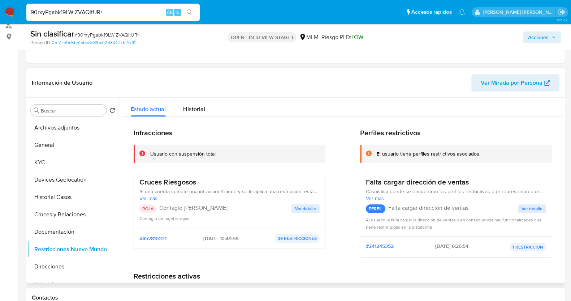
click at [311, 206] on span "Ver detalle" at bounding box center [305, 208] width 21 height 7
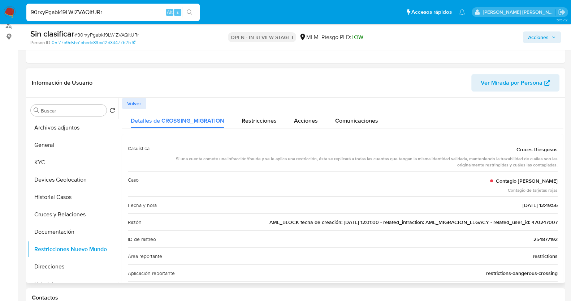
click at [542, 220] on span "AML_BLOCK fecha de creación: 30/09/2019 12:01:00 - related_infraction: AML_MIGR…" at bounding box center [414, 221] width 288 height 7
click at [67, 165] on button "KYC" at bounding box center [70, 162] width 85 height 17
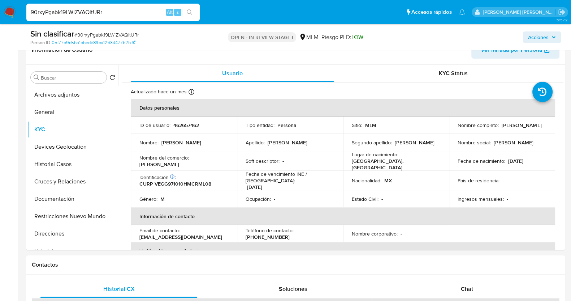
scroll to position [136, 0]
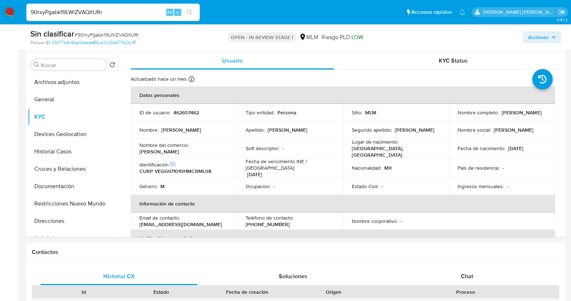
click at [112, 13] on input "90rxyPgabk19LWiZVAQltURr" at bounding box center [112, 12] width 173 height 9
paste input "vHJXQmf166IFJyrrMPIIZ823"
type input "vHJXQmf166IFJyrrMPIIZ823"
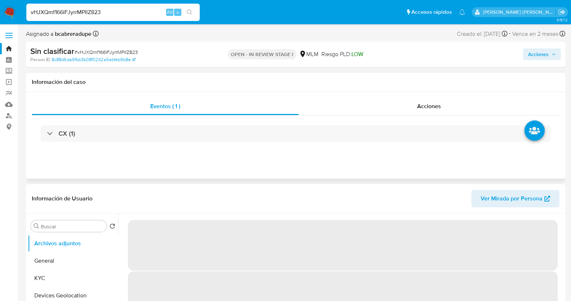
select select "10"
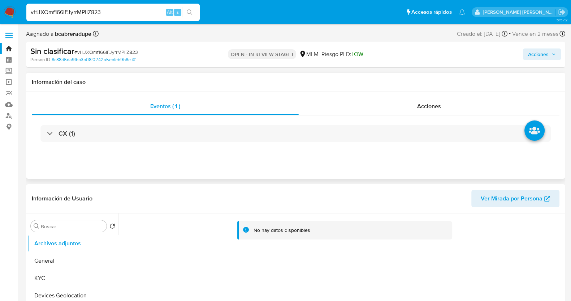
scroll to position [136, 0]
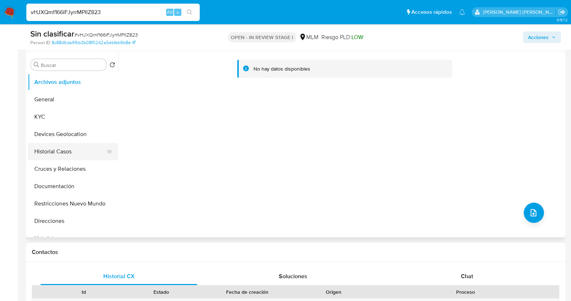
click at [85, 149] on button "Historial Casos" at bounding box center [70, 151] width 85 height 17
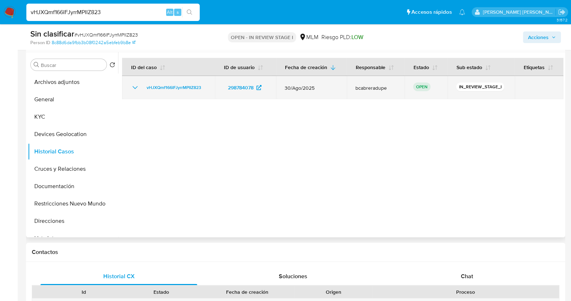
click at [132, 87] on icon "Mostrar/Ocultar" at bounding box center [135, 87] width 9 height 9
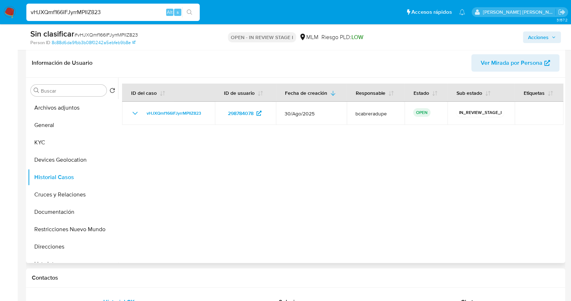
scroll to position [90, 0]
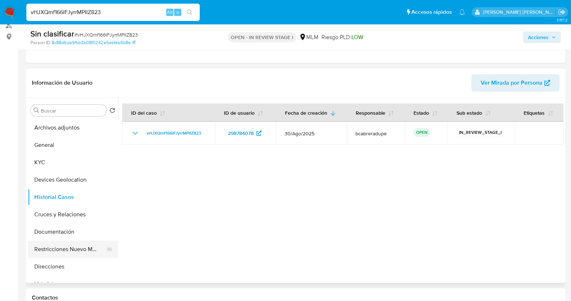
click at [70, 248] on button "Restricciones Nuevo Mundo" at bounding box center [70, 248] width 85 height 17
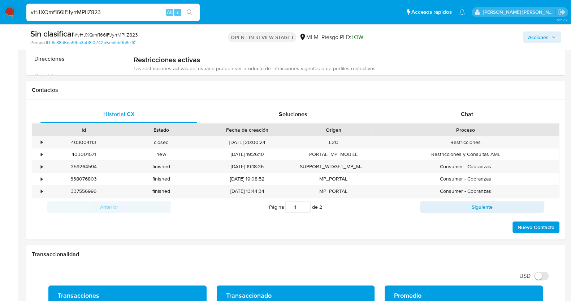
scroll to position [316, 0]
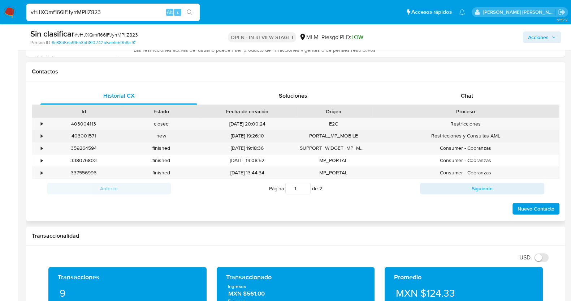
click at [40, 133] on div "•" at bounding box center [38, 136] width 13 height 12
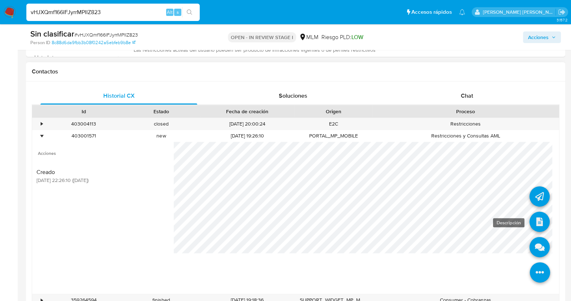
click at [540, 217] on icon at bounding box center [540, 221] width 20 height 20
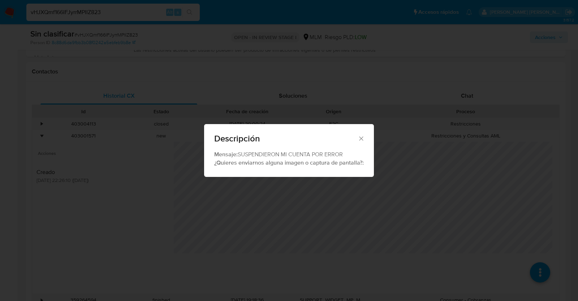
click at [361, 135] on icon "Cerrar" at bounding box center [361, 138] width 7 height 7
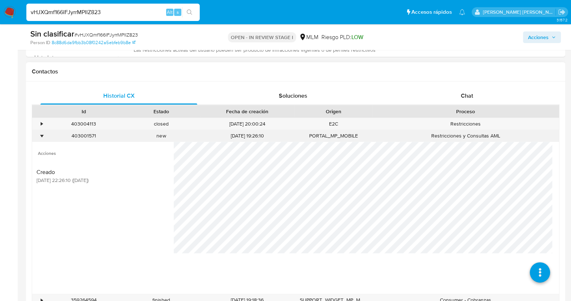
click at [41, 134] on div "•" at bounding box center [42, 135] width 2 height 7
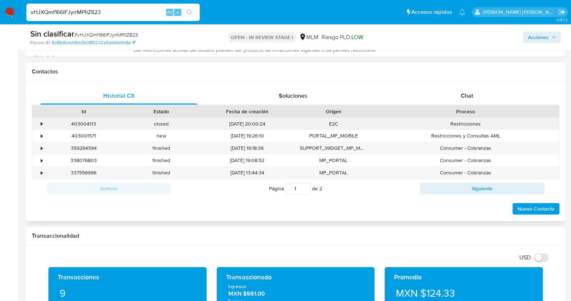
click at [42, 123] on div "•" at bounding box center [42, 123] width 2 height 7
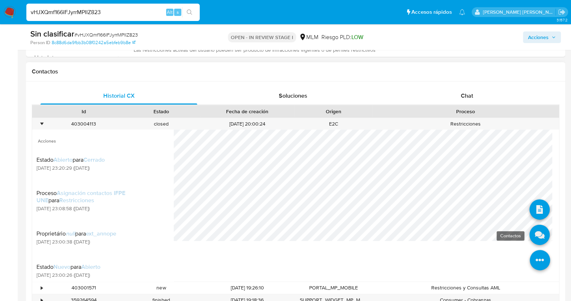
click at [532, 232] on icon at bounding box center [540, 234] width 20 height 20
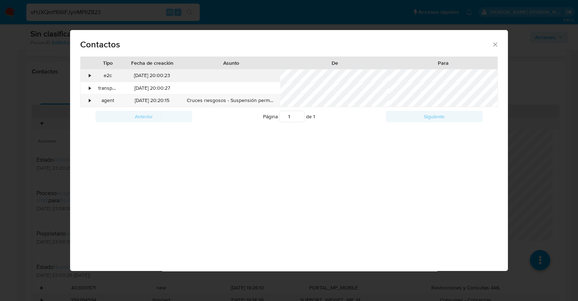
click at [90, 73] on div "•" at bounding box center [90, 75] width 2 height 7
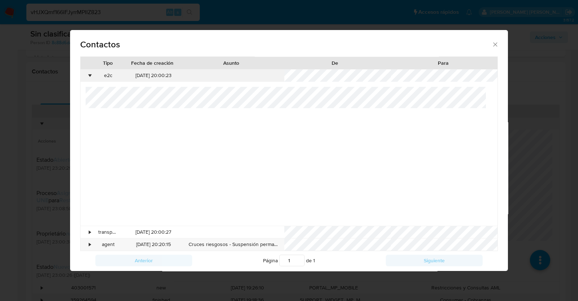
click at [90, 73] on div "•" at bounding box center [90, 75] width 2 height 7
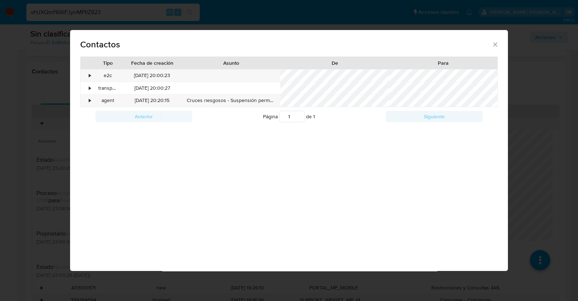
click at [496, 44] on icon "close" at bounding box center [495, 44] width 7 height 7
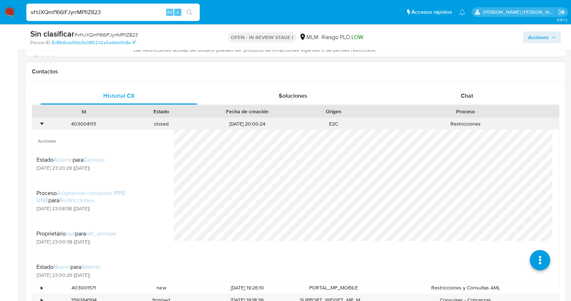
click at [41, 123] on div "•" at bounding box center [42, 123] width 2 height 7
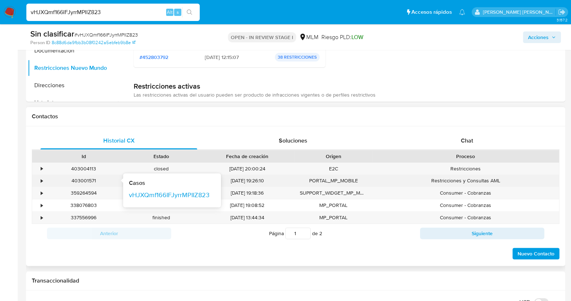
scroll to position [136, 0]
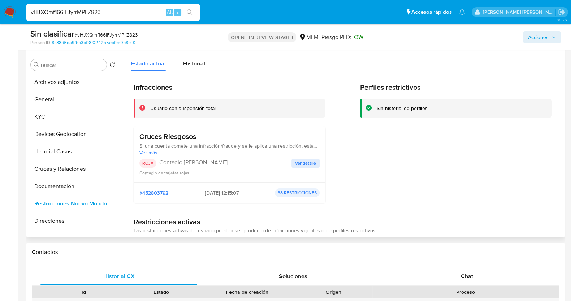
click at [304, 164] on span "Ver detalle" at bounding box center [305, 162] width 21 height 7
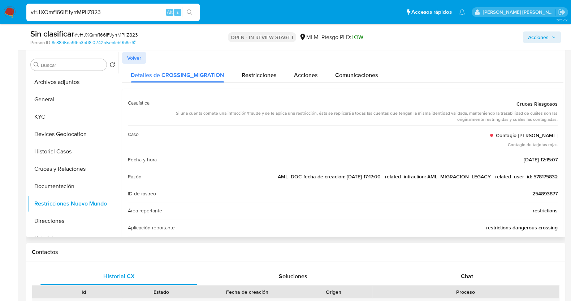
click at [550, 175] on span "AML_DOC fecha de creación: 16/06/2020 17:17:00 - related_infraction: AML_MIGRAC…" at bounding box center [418, 176] width 280 height 7
click at [100, 10] on input "vHJXQmf166IFJyrrMPIIZ823" at bounding box center [112, 12] width 173 height 9
paste input "S2WoOjQbTYhzb4fvpkKrTWIE"
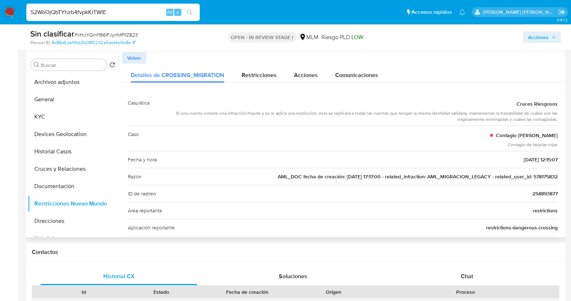
type input "S2WoOjQbTYhzb4fvpkKrTWIE"
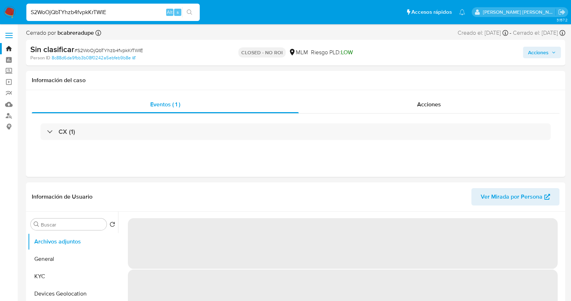
select select "10"
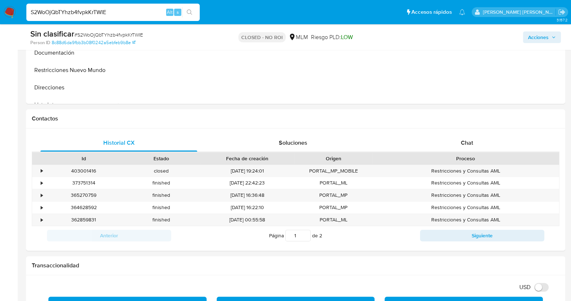
scroll to position [271, 0]
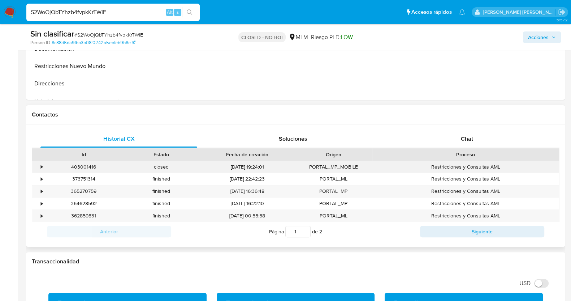
click at [41, 166] on div "•" at bounding box center [42, 166] width 2 height 7
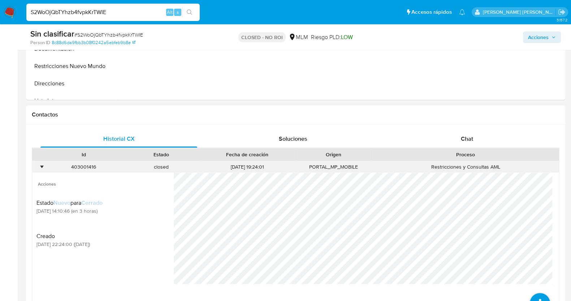
click at [39, 164] on div "•" at bounding box center [38, 167] width 13 height 12
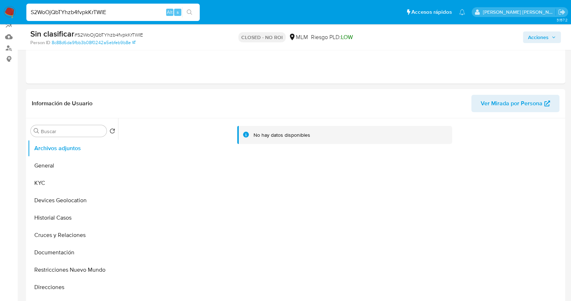
scroll to position [45, 0]
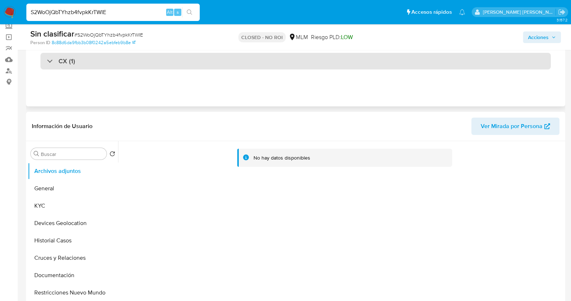
click at [51, 63] on div "CX (1)" at bounding box center [61, 61] width 28 height 8
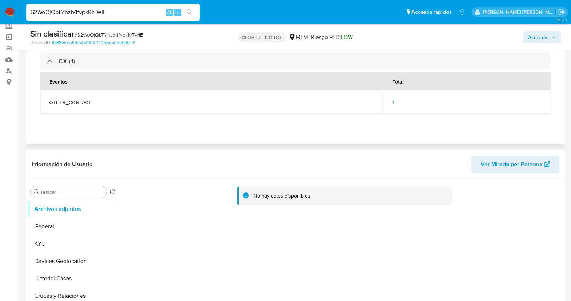
click at [392, 100] on span "1" at bounding box center [393, 101] width 2 height 7
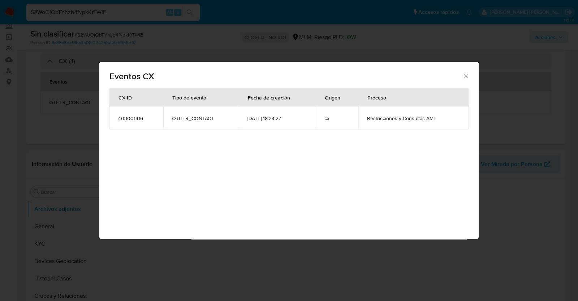
click at [465, 76] on icon "Cerrar" at bounding box center [466, 76] width 4 height 4
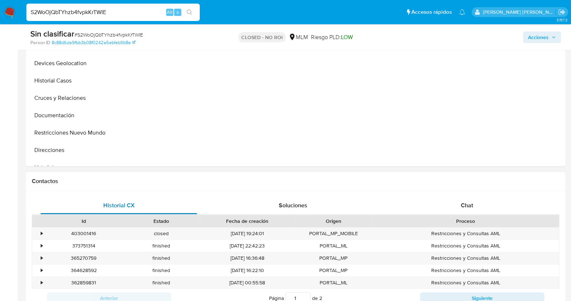
scroll to position [316, 0]
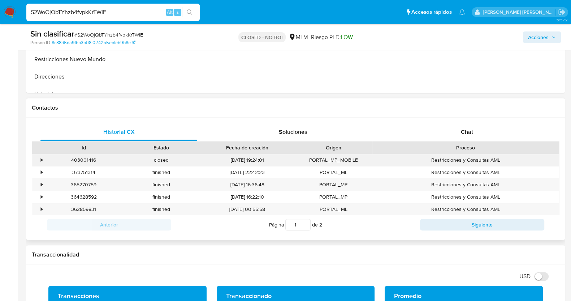
click at [43, 158] on div "•" at bounding box center [38, 160] width 13 height 12
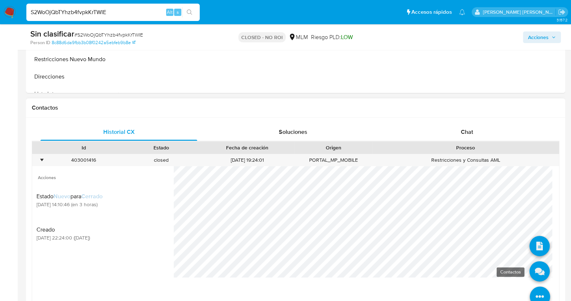
click at [533, 268] on icon at bounding box center [540, 271] width 20 height 20
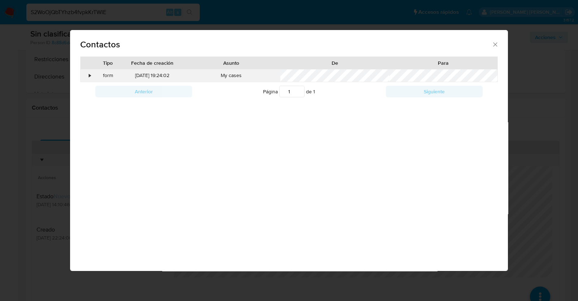
click at [91, 74] on div "•" at bounding box center [87, 75] width 13 height 12
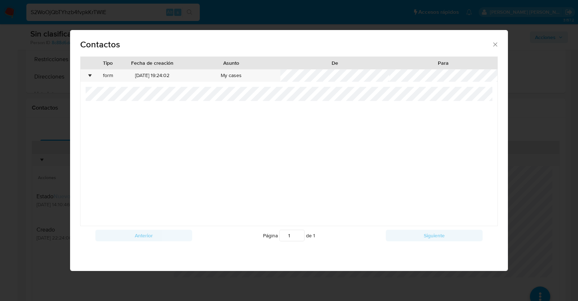
click at [496, 44] on icon "close" at bounding box center [495, 44] width 7 height 7
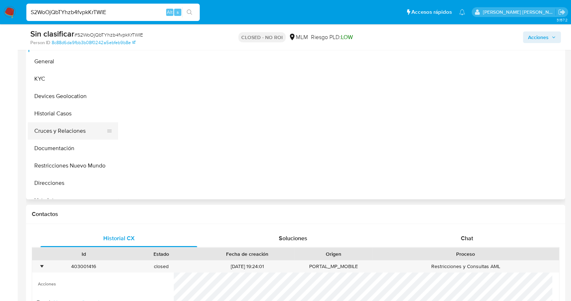
scroll to position [180, 0]
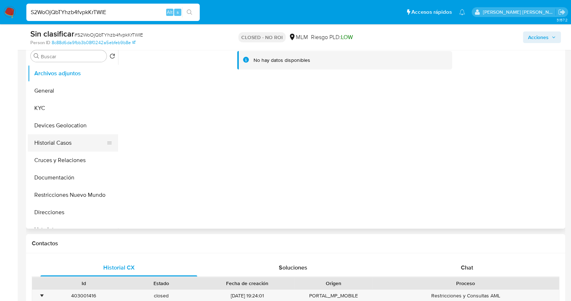
click at [74, 141] on button "Historial Casos" at bounding box center [70, 142] width 85 height 17
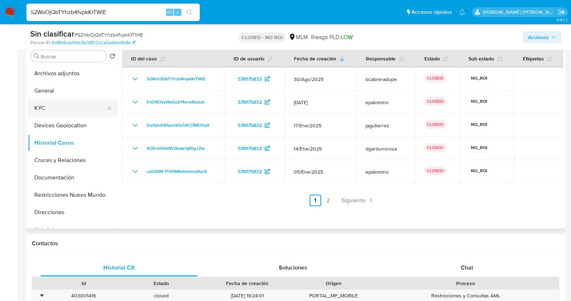
click at [55, 106] on button "KYC" at bounding box center [70, 107] width 85 height 17
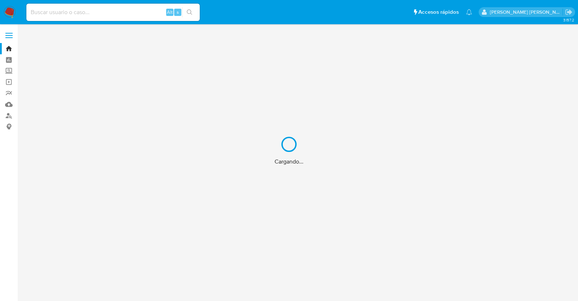
click at [134, 13] on div "Cargando..." at bounding box center [289, 150] width 578 height 301
click at [137, 13] on div "Cargando..." at bounding box center [289, 150] width 578 height 301
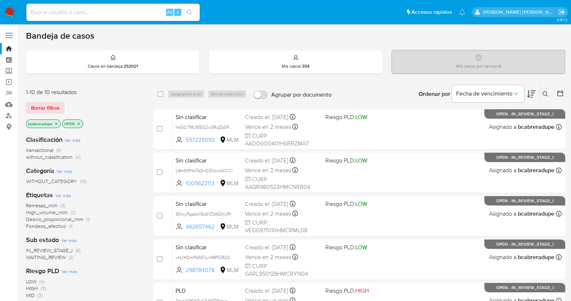
click at [137, 13] on input at bounding box center [112, 12] width 173 height 9
paste input "221765113"
type input "221765113"
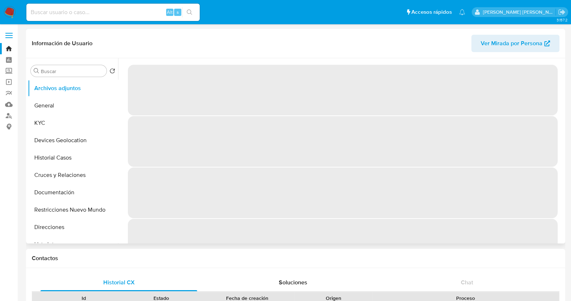
select select "10"
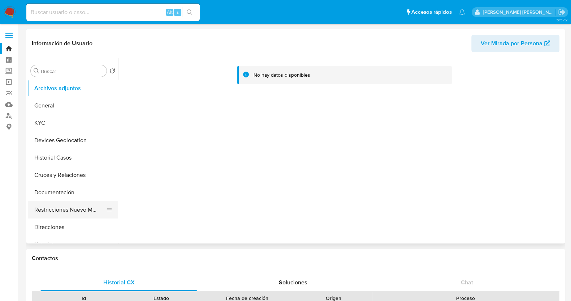
click at [73, 214] on button "Restricciones Nuevo Mundo" at bounding box center [70, 209] width 85 height 17
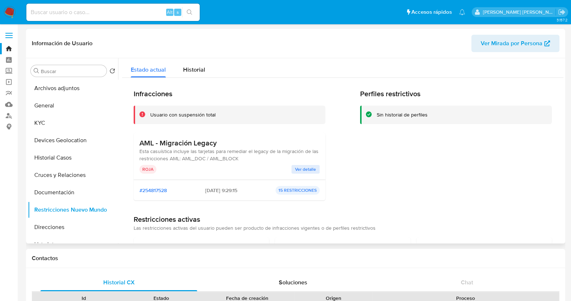
click at [310, 166] on span "Ver detalle" at bounding box center [305, 168] width 21 height 7
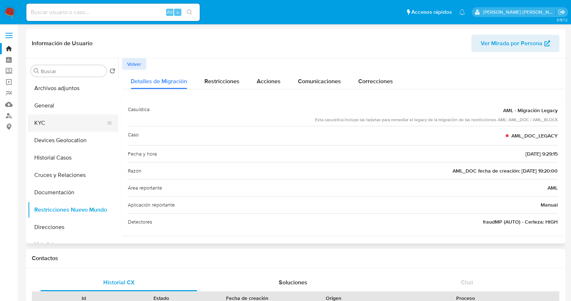
click at [70, 120] on button "KYC" at bounding box center [70, 122] width 85 height 17
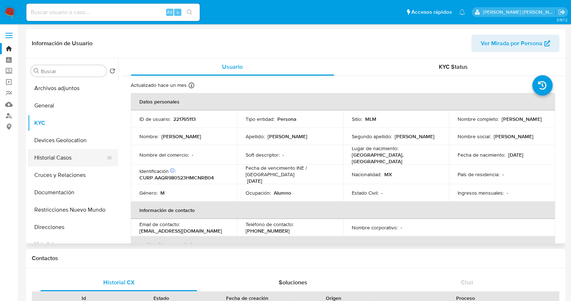
click at [72, 157] on button "Historial Casos" at bounding box center [70, 157] width 85 height 17
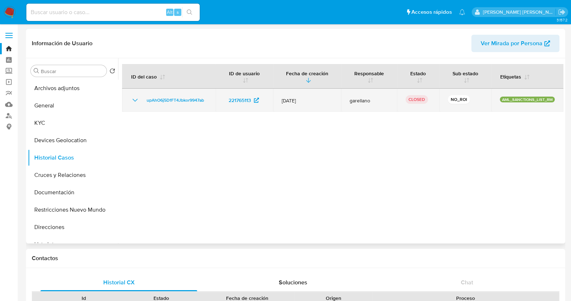
click at [135, 98] on icon "Mostrar/Ocultar" at bounding box center [135, 100] width 9 height 9
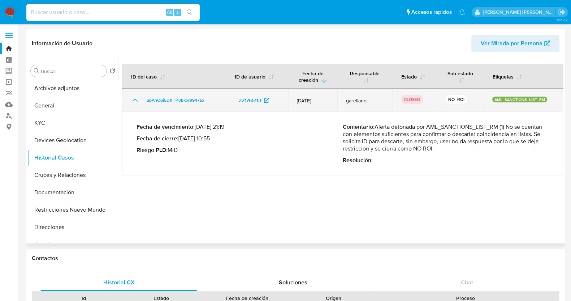
click at [135, 98] on icon "Mostrar/Ocultar" at bounding box center [135, 100] width 9 height 9
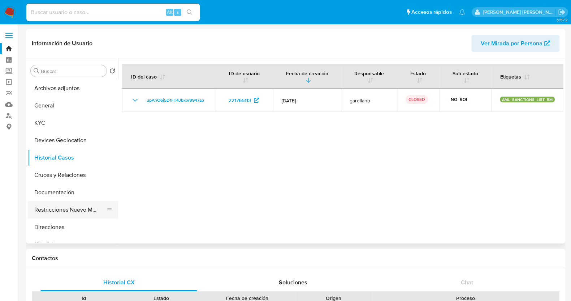
click at [74, 207] on button "Restricciones Nuevo Mundo" at bounding box center [70, 209] width 85 height 17
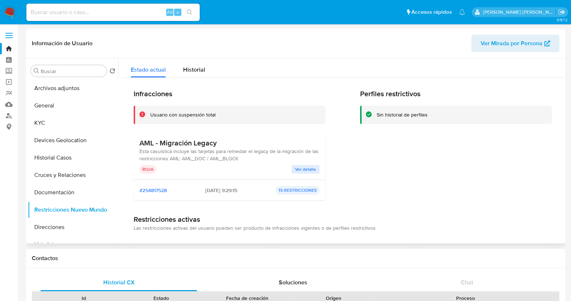
click at [307, 169] on span "Ver detalle" at bounding box center [305, 168] width 21 height 7
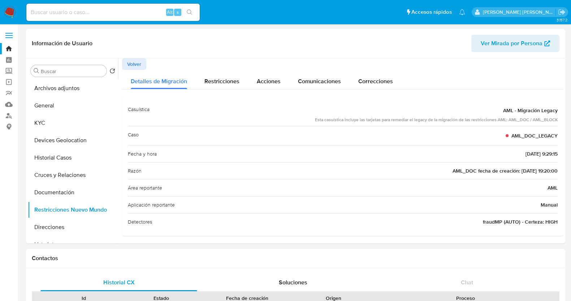
click at [121, 15] on input at bounding box center [112, 12] width 173 height 9
paste input "470247007"
type input "470247007"
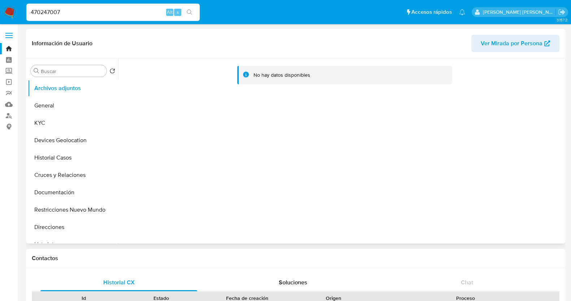
select select "10"
drag, startPoint x: 78, startPoint y: 210, endPoint x: 96, endPoint y: 205, distance: 18.7
click at [78, 210] on button "Restricciones Nuevo Mundo" at bounding box center [70, 209] width 85 height 17
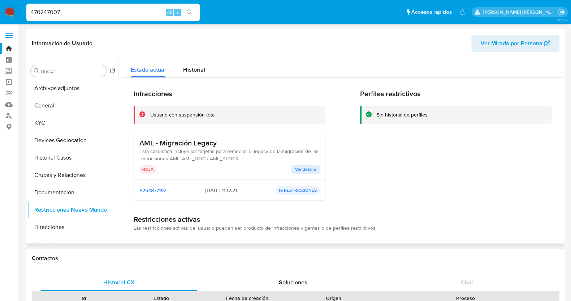
click at [311, 172] on span "Ver detalle" at bounding box center [305, 168] width 21 height 7
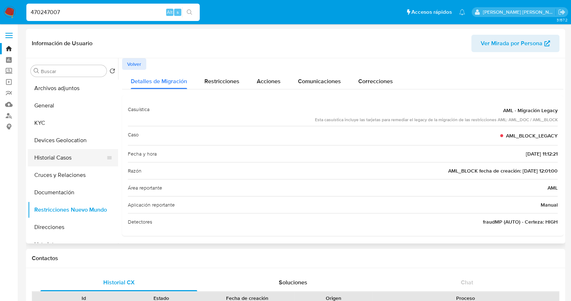
click at [76, 158] on button "Historial Casos" at bounding box center [70, 157] width 85 height 17
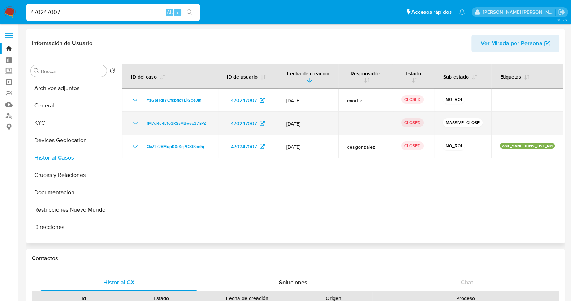
click at [136, 124] on icon "Mostrar/Ocultar" at bounding box center [135, 123] width 9 height 9
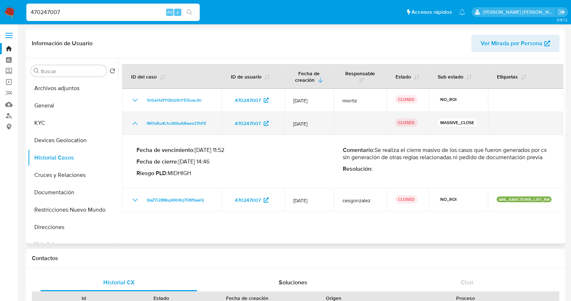
click at [134, 127] on td "fM7oRu4L1o3KSvABwvx37hPZ" at bounding box center [172, 123] width 100 height 23
click at [135, 122] on icon "Mostrar/Ocultar" at bounding box center [135, 123] width 5 height 3
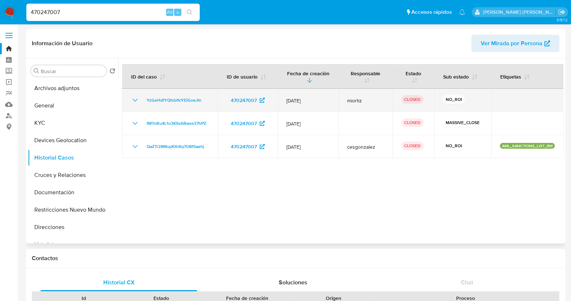
click at [136, 100] on icon "Mostrar/Ocultar" at bounding box center [135, 100] width 9 height 9
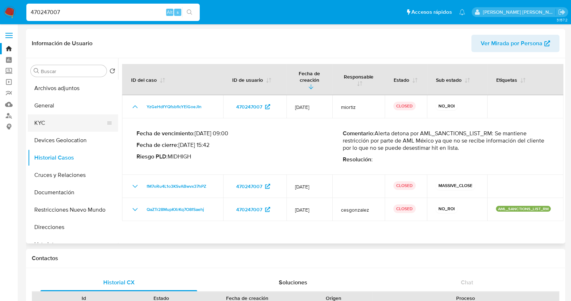
click at [75, 122] on button "KYC" at bounding box center [70, 122] width 85 height 17
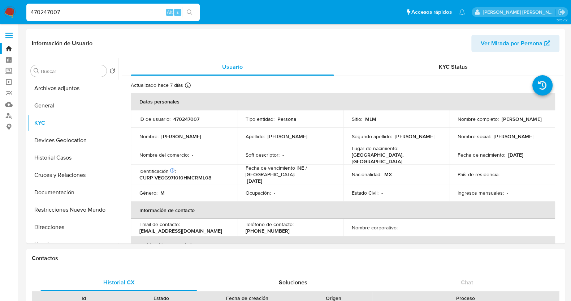
click at [97, 14] on input "470247007" at bounding box center [112, 12] width 173 height 9
paste input "578175832"
type input "578175832"
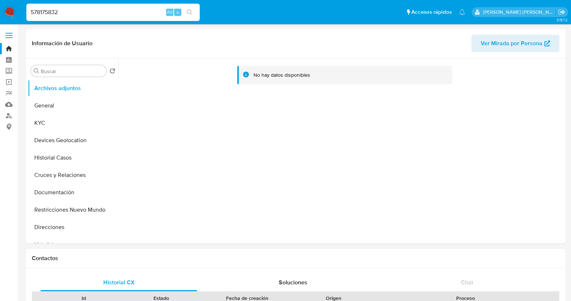
select select "10"
click at [75, 208] on button "Restricciones Nuevo Mundo" at bounding box center [70, 209] width 85 height 17
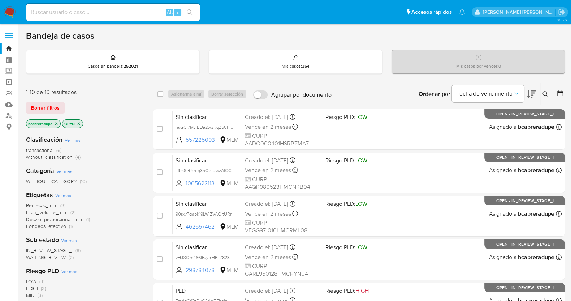
click at [63, 226] on span "Fondeos_efectivo" at bounding box center [46, 225] width 40 height 7
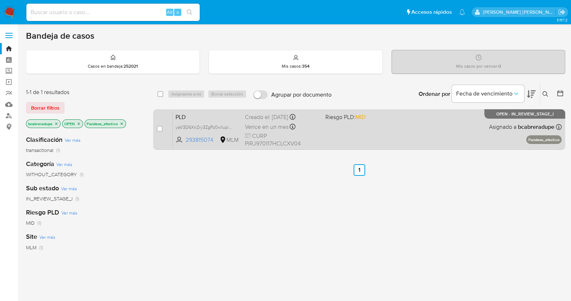
click at [267, 118] on div "Creado el: [DATE] Creado el: [DATE] 02:04:46" at bounding box center [282, 117] width 75 height 8
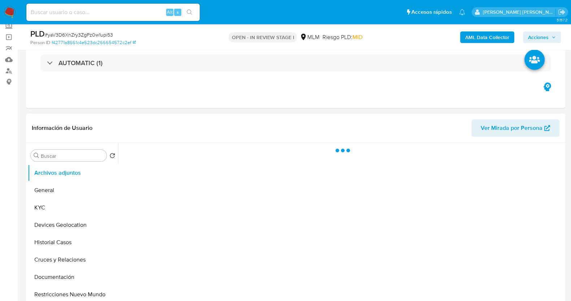
scroll to position [90, 0]
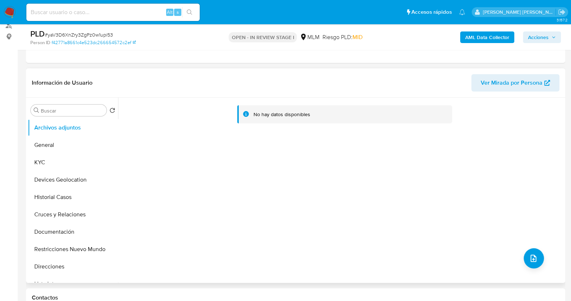
select select "10"
click at [64, 160] on button "KYC" at bounding box center [70, 162] width 85 height 17
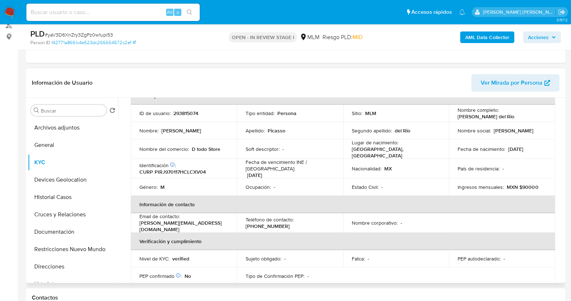
scroll to position [0, 0]
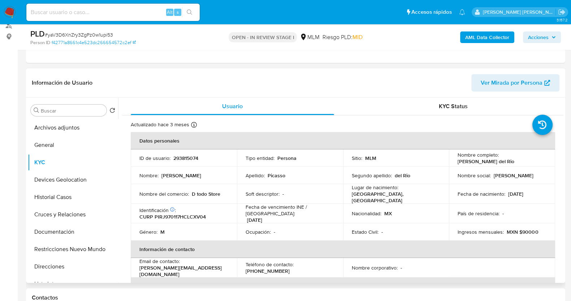
click at [277, 188] on td "Soft descriptor : -" at bounding box center [290, 194] width 106 height 20
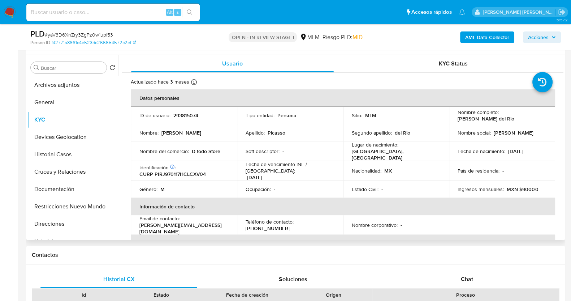
scroll to position [90, 0]
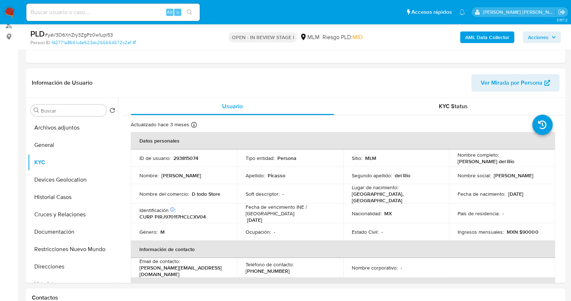
click at [96, 33] on span "# yaV3D6XnZry3ZgPz0w1upi53" at bounding box center [79, 34] width 68 height 7
copy span "yaV3D6XnZry3ZgPz0w1upi53"
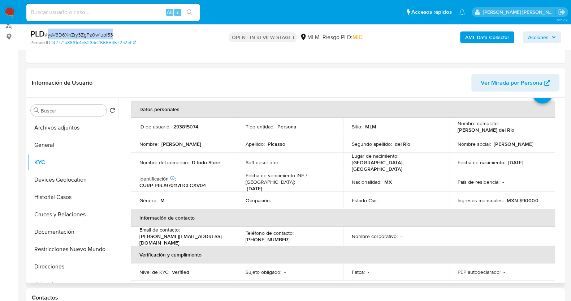
scroll to position [45, 0]
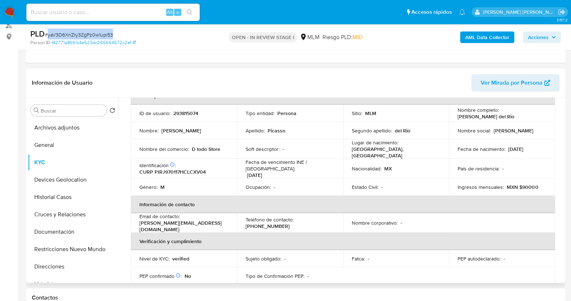
drag, startPoint x: 71, startPoint y: 199, endPoint x: 137, endPoint y: 181, distance: 68.8
click at [71, 199] on button "Historial Casos" at bounding box center [73, 196] width 90 height 17
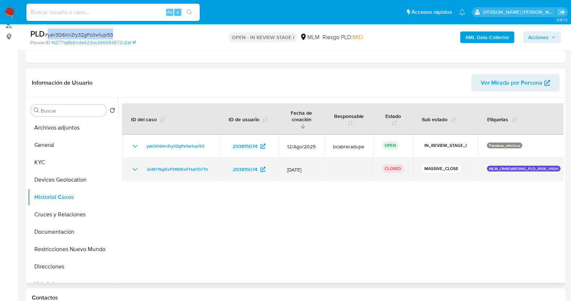
click at [136, 165] on icon "Mostrar/Ocultar" at bounding box center [135, 169] width 9 height 9
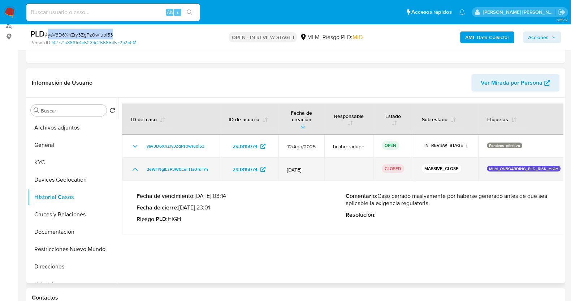
click at [135, 165] on icon "Mostrar/Ocultar" at bounding box center [135, 169] width 9 height 9
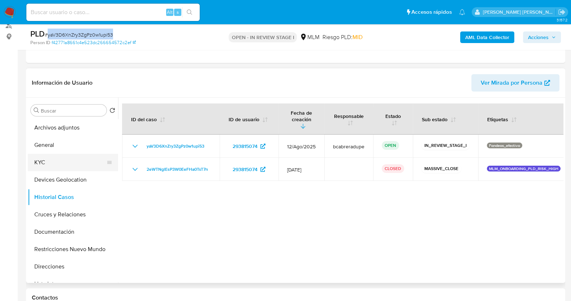
drag, startPoint x: 65, startPoint y: 159, endPoint x: 72, endPoint y: 160, distance: 7.2
click at [65, 160] on button "KYC" at bounding box center [70, 162] width 85 height 17
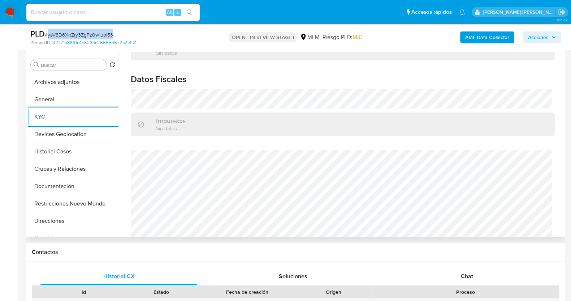
scroll to position [447, 0]
click at [49, 99] on button "General" at bounding box center [70, 99] width 85 height 17
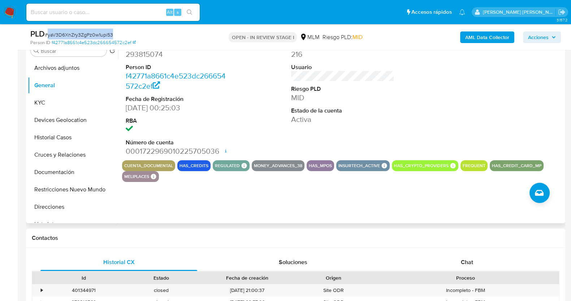
scroll to position [136, 0]
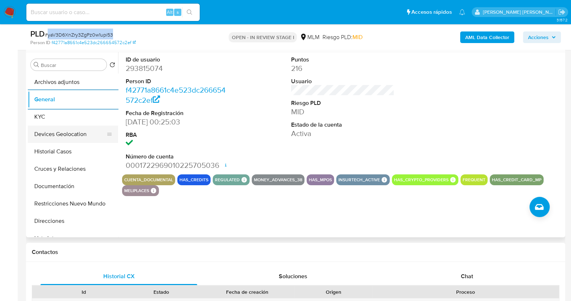
click at [56, 134] on button "Devices Geolocation" at bounding box center [70, 133] width 85 height 17
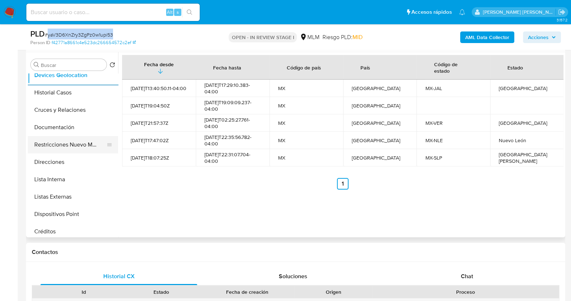
scroll to position [45, 0]
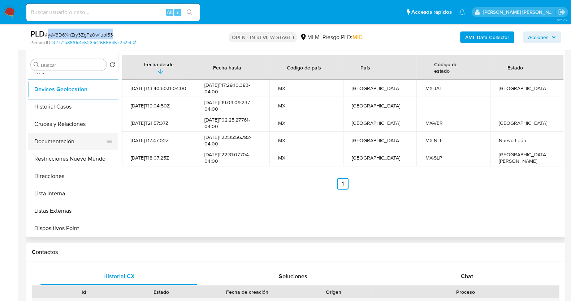
drag, startPoint x: 74, startPoint y: 136, endPoint x: 96, endPoint y: 145, distance: 23.6
click at [75, 136] on button "Documentación" at bounding box center [70, 141] width 85 height 17
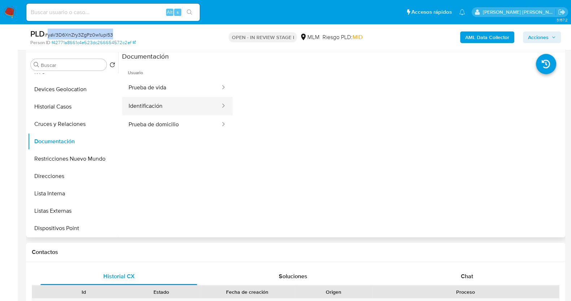
drag, startPoint x: 180, startPoint y: 100, endPoint x: 198, endPoint y: 105, distance: 18.4
click at [181, 100] on button "Identificación" at bounding box center [171, 106] width 99 height 18
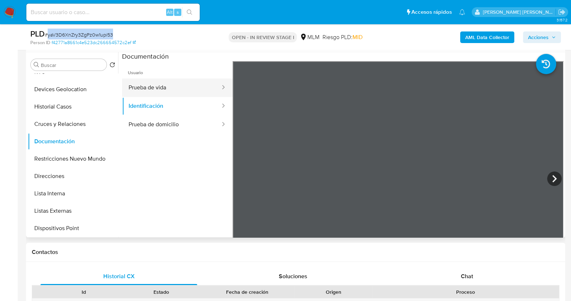
click at [152, 84] on button "Prueba de vida" at bounding box center [171, 87] width 99 height 18
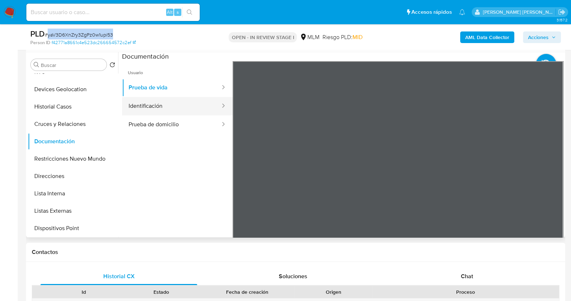
click at [180, 102] on button "Identificación" at bounding box center [171, 106] width 99 height 18
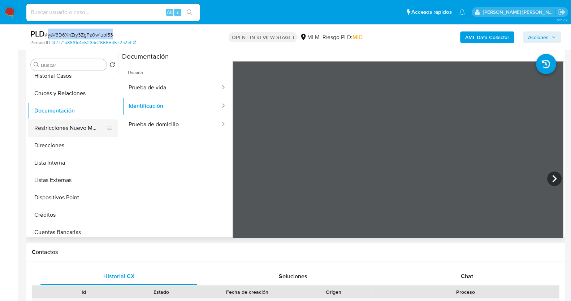
scroll to position [90, 0]
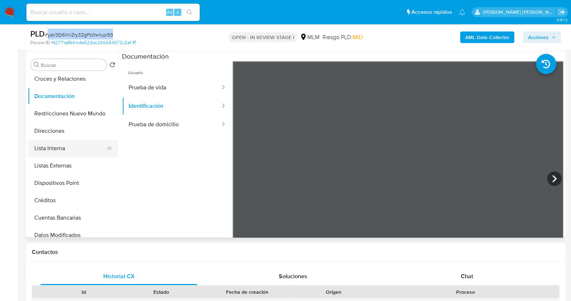
click at [66, 146] on button "Lista Interna" at bounding box center [70, 147] width 85 height 17
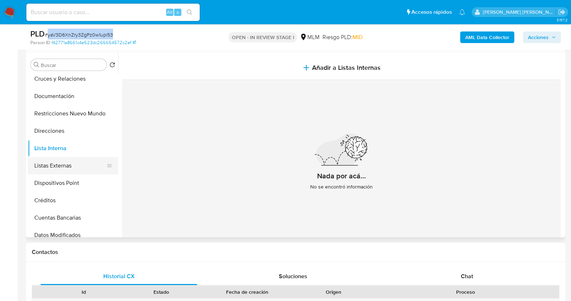
click at [69, 171] on button "Listas Externas" at bounding box center [70, 165] width 85 height 17
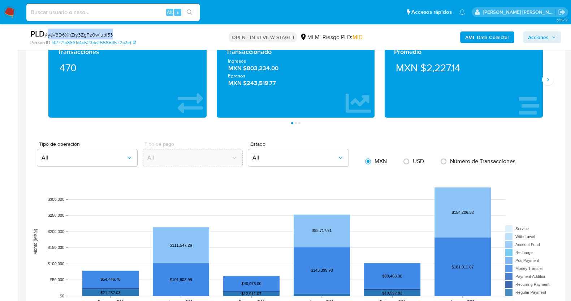
scroll to position [524, 0]
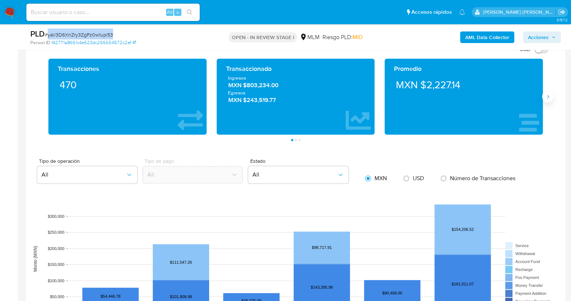
click at [547, 95] on icon "Siguiente" at bounding box center [548, 97] width 6 height 6
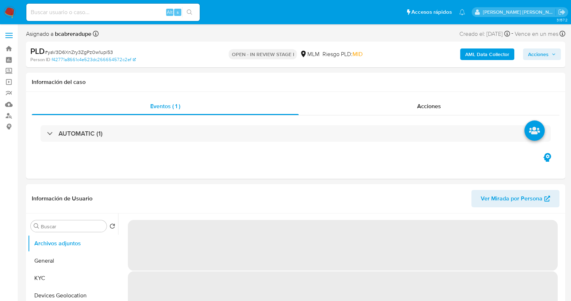
select select "10"
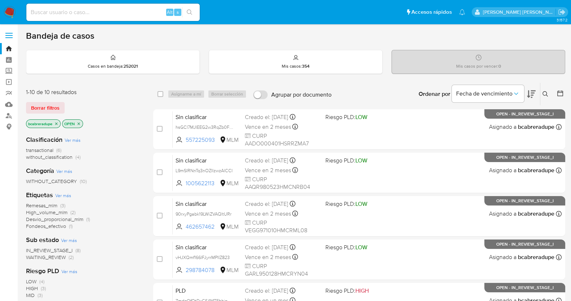
click at [122, 13] on input at bounding box center [112, 12] width 173 height 9
paste input "bD00p2x4SzYk4kkOdEtmiig3"
type input "bD00p2x4SzYk4kkOdEtmiig3"
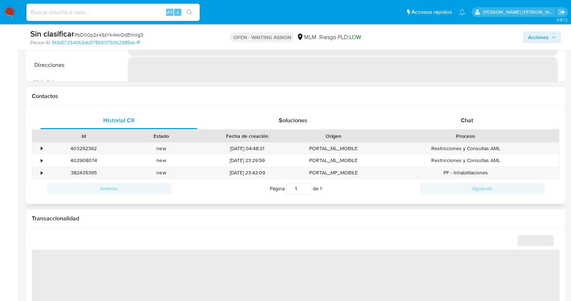
scroll to position [271, 0]
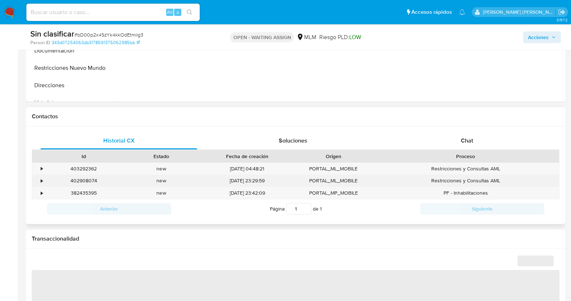
select select "10"
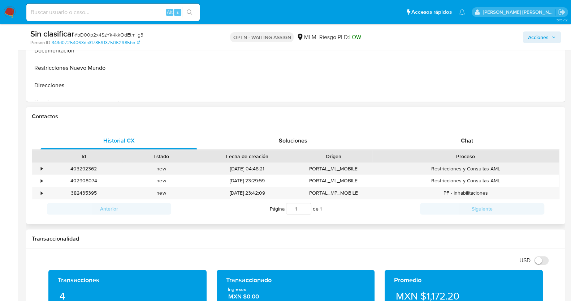
click at [40, 168] on div "•" at bounding box center [38, 169] width 13 height 12
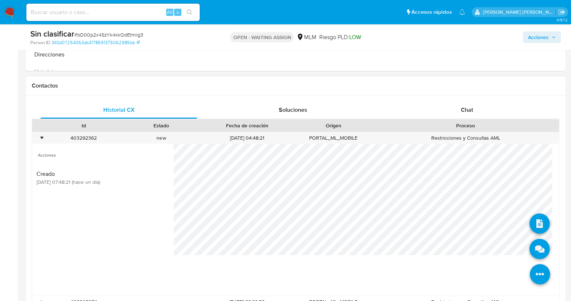
scroll to position [316, 0]
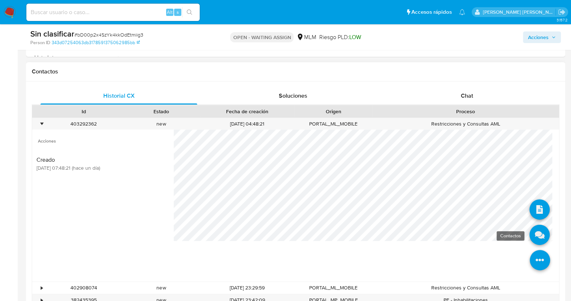
click at [537, 233] on icon at bounding box center [540, 234] width 20 height 20
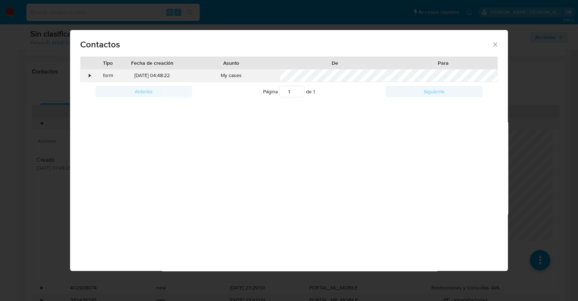
click at [89, 74] on div "•" at bounding box center [90, 75] width 2 height 7
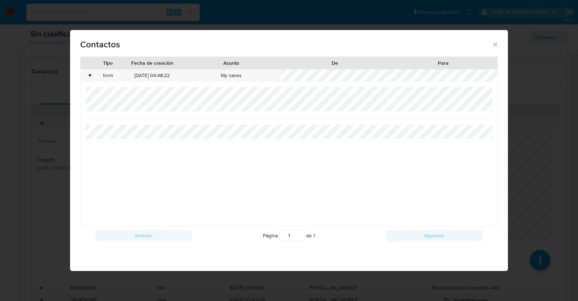
click at [494, 44] on icon "close" at bounding box center [495, 44] width 7 height 7
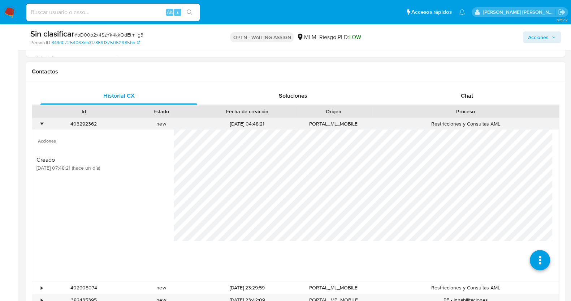
click at [41, 122] on div "•" at bounding box center [42, 123] width 2 height 7
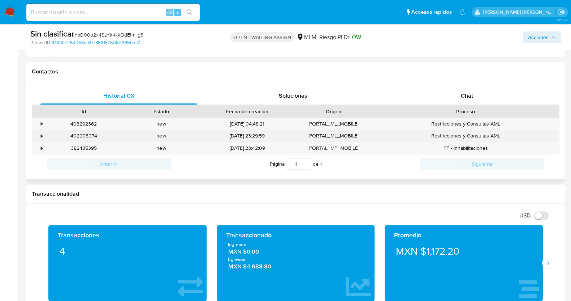
click at [39, 135] on div "•" at bounding box center [38, 136] width 13 height 12
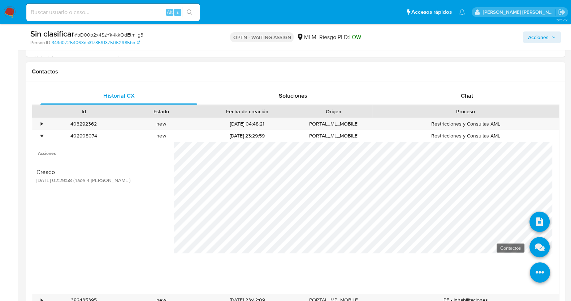
click at [534, 246] on icon at bounding box center [540, 247] width 20 height 20
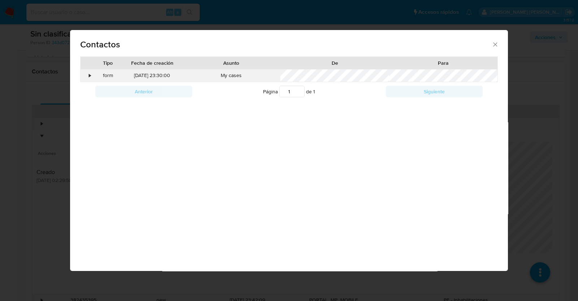
click at [87, 75] on div "•" at bounding box center [87, 75] width 13 height 12
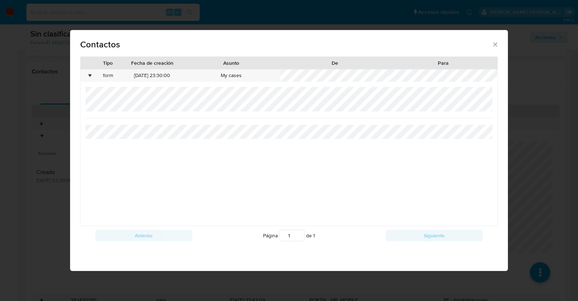
click at [493, 45] on icon "close" at bounding box center [495, 44] width 7 height 7
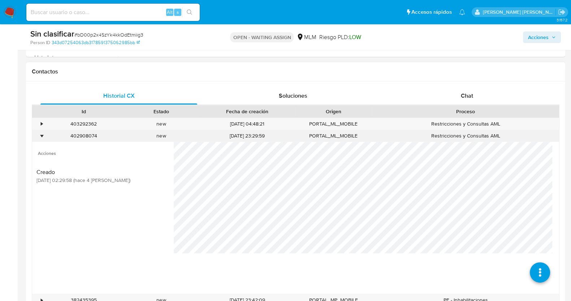
click at [42, 133] on div "•" at bounding box center [42, 135] width 2 height 7
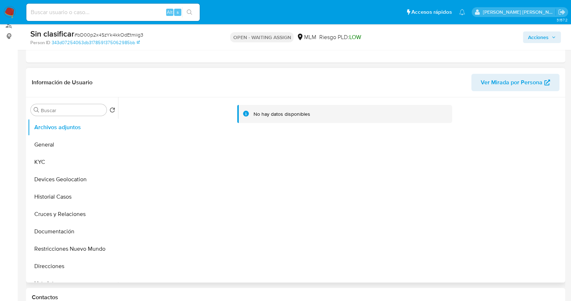
scroll to position [90, 0]
drag, startPoint x: 122, startPoint y: 14, endPoint x: 126, endPoint y: 17, distance: 4.8
click at [122, 14] on input at bounding box center [112, 12] width 173 height 9
paste input "ftPzvlPrRsQjxQy9JDnLkSux"
type input "ftPzvlPrRsQjxQy9JDnLkSux"
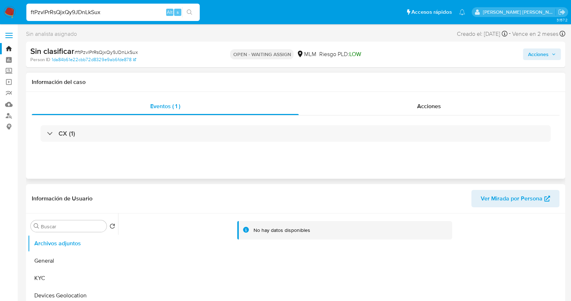
select select "10"
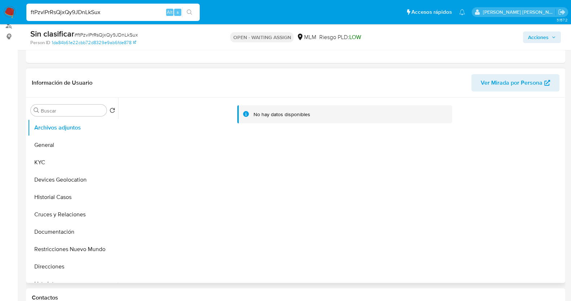
scroll to position [90, 0]
click at [63, 165] on button "KYC" at bounding box center [70, 162] width 85 height 17
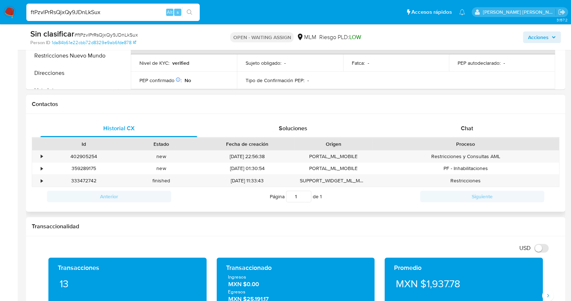
scroll to position [316, 0]
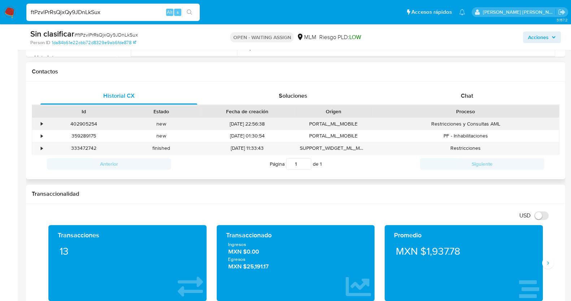
click at [42, 123] on div "•" at bounding box center [42, 123] width 2 height 7
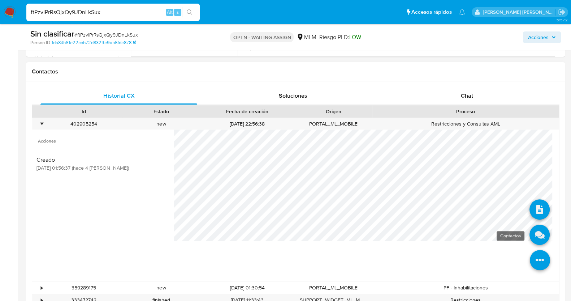
click at [536, 232] on icon at bounding box center [540, 234] width 20 height 20
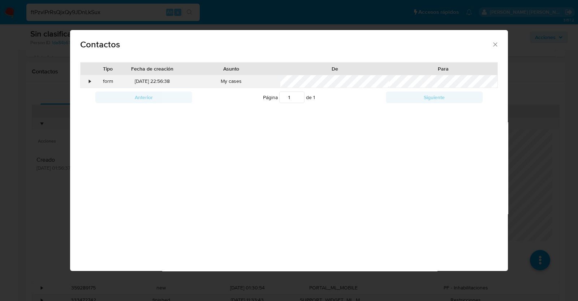
click at [89, 82] on div "•" at bounding box center [90, 81] width 2 height 7
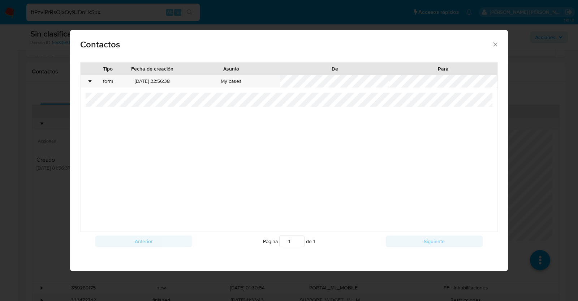
click at [495, 42] on icon "close" at bounding box center [495, 44] width 7 height 7
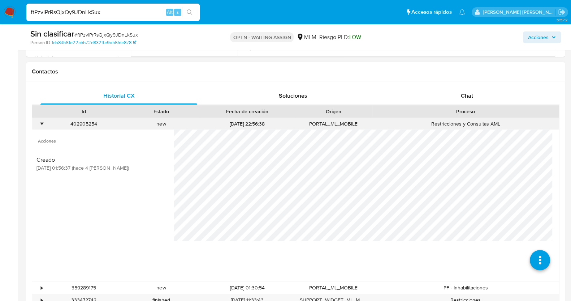
click at [41, 124] on div "•" at bounding box center [42, 123] width 2 height 7
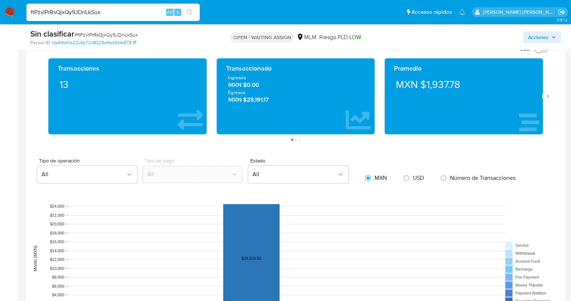
scroll to position [497, 0]
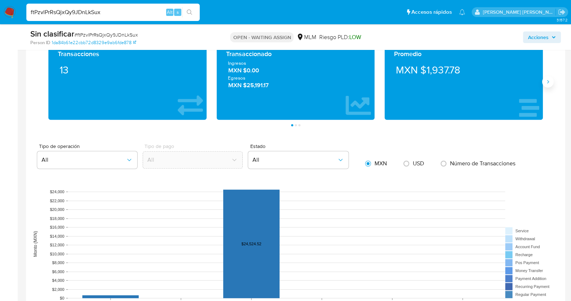
click at [549, 84] on icon "Siguiente" at bounding box center [548, 82] width 6 height 6
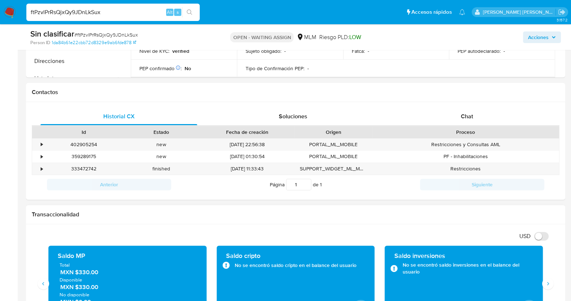
scroll to position [226, 0]
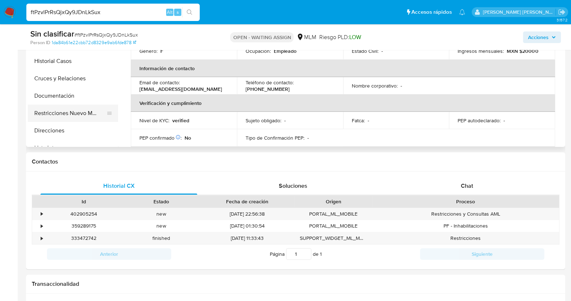
click at [84, 111] on button "Restricciones Nuevo Mundo" at bounding box center [70, 112] width 85 height 17
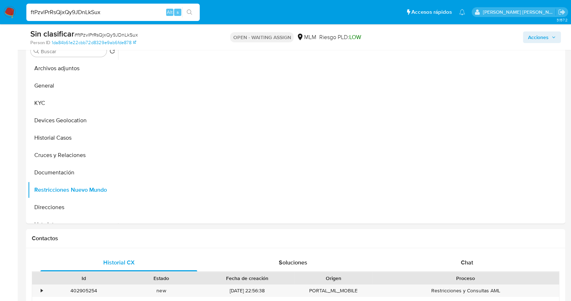
scroll to position [136, 0]
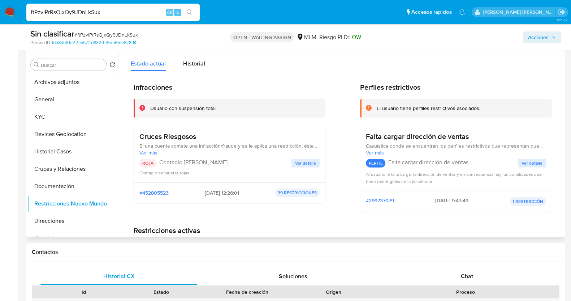
click at [304, 163] on span "Ver detalle" at bounding box center [305, 162] width 21 height 7
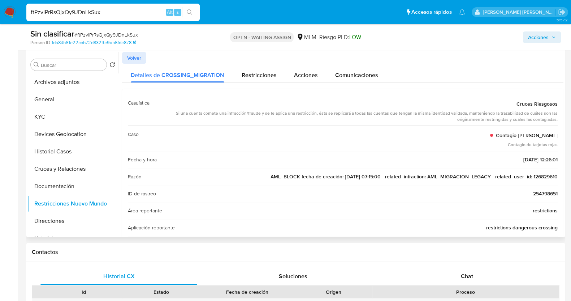
scroll to position [90, 0]
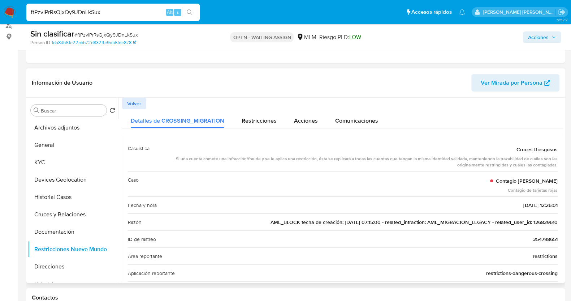
click at [547, 221] on span "AML_BLOCK fecha de creación: [DATE] 07:15:00 - related_infraction: AML_MIGRACIO…" at bounding box center [414, 221] width 287 height 7
click at [110, 10] on input "ftPzvlPrRsQjxQy9JDnLkSux" at bounding box center [112, 12] width 173 height 9
paste input "126829610"
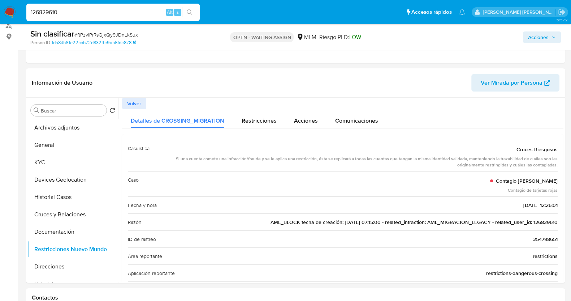
type input "126829610"
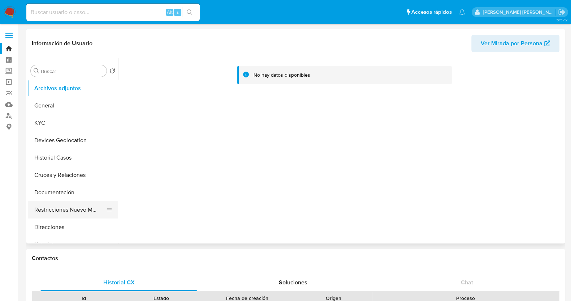
select select "10"
click at [90, 208] on button "Restricciones Nuevo Mundo" at bounding box center [70, 209] width 85 height 17
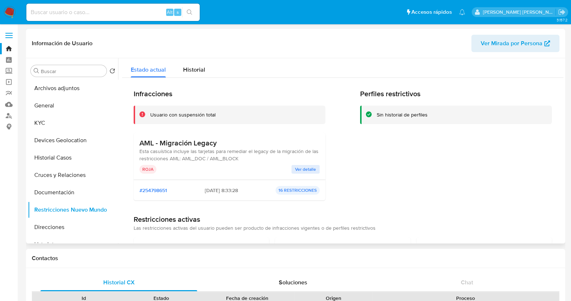
click at [307, 165] on span "Ver detalle" at bounding box center [305, 168] width 21 height 7
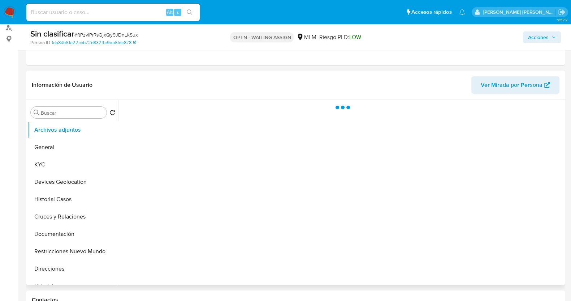
scroll to position [90, 0]
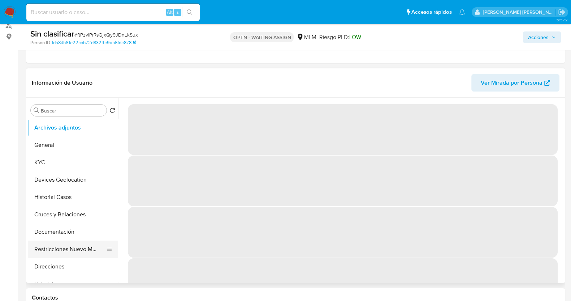
select select "10"
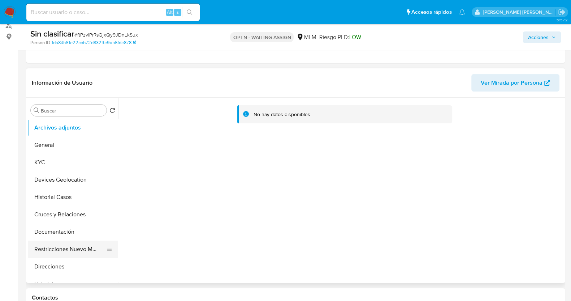
drag, startPoint x: 72, startPoint y: 248, endPoint x: 80, endPoint y: 246, distance: 7.8
click at [75, 248] on button "Restricciones Nuevo Mundo" at bounding box center [70, 248] width 85 height 17
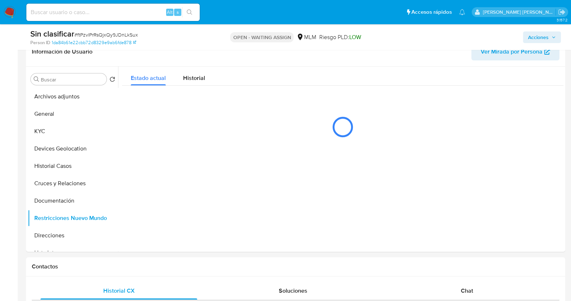
scroll to position [136, 0]
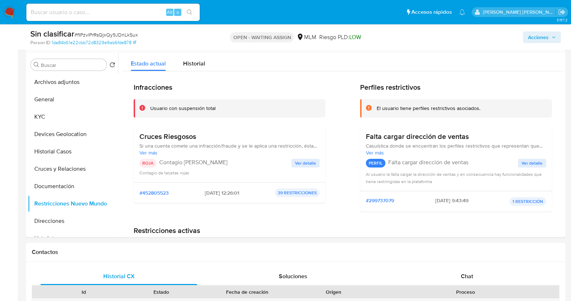
click at [305, 159] on span "Ver detalle" at bounding box center [305, 162] width 21 height 7
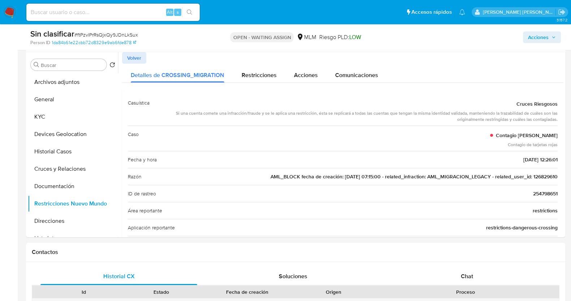
scroll to position [45, 0]
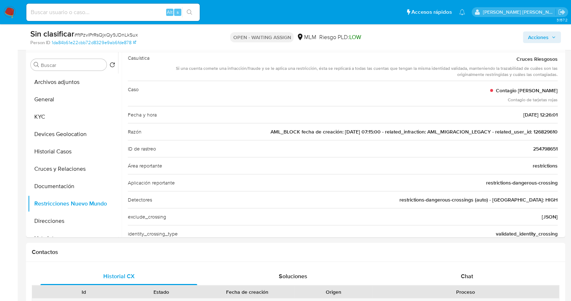
click at [541, 150] on span "254798651" at bounding box center [545, 148] width 25 height 7
click at [83, 15] on input at bounding box center [112, 12] width 173 height 9
paste input "254798651"
type input "254798651"
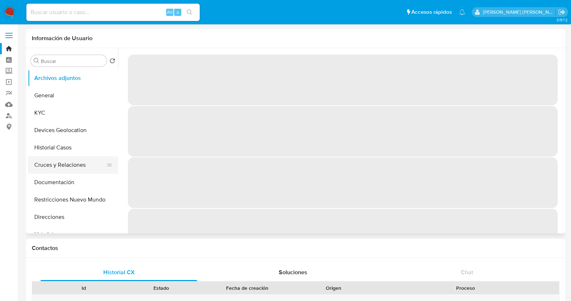
select select "10"
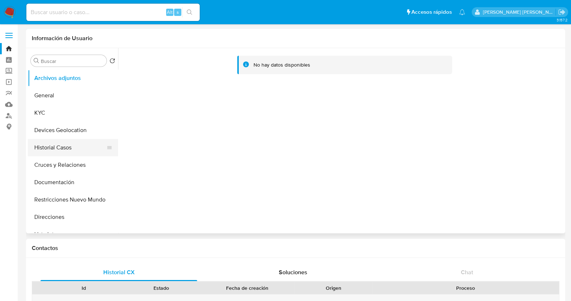
click at [72, 151] on button "Historial Casos" at bounding box center [70, 147] width 85 height 17
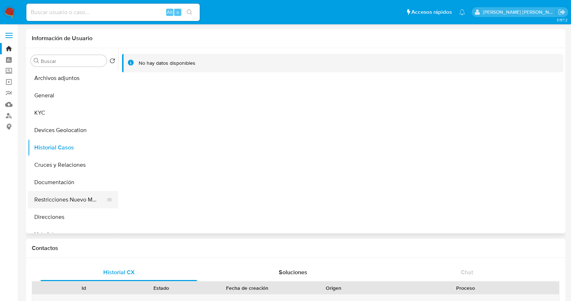
click at [80, 201] on button "Restricciones Nuevo Mundo" at bounding box center [70, 199] width 85 height 17
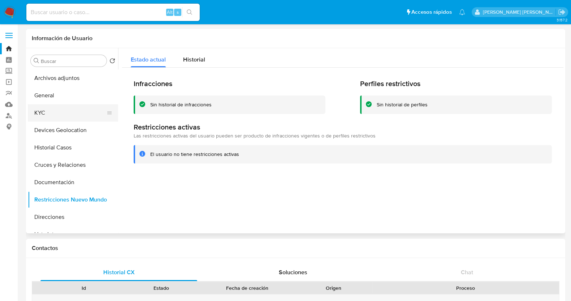
click at [72, 111] on button "KYC" at bounding box center [70, 112] width 85 height 17
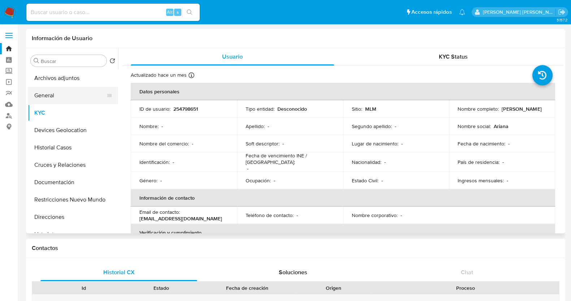
click at [45, 94] on button "General" at bounding box center [70, 95] width 85 height 17
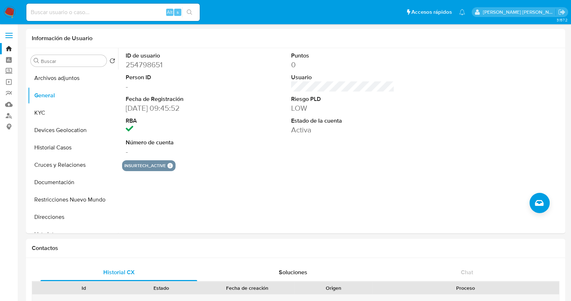
click at [121, 11] on input at bounding box center [112, 12] width 173 height 9
paste input "czOFhh0QX8ZI7er9qiNT0FiG"
type input "czOFhh0QX8ZI7er9qiNT0FiG"
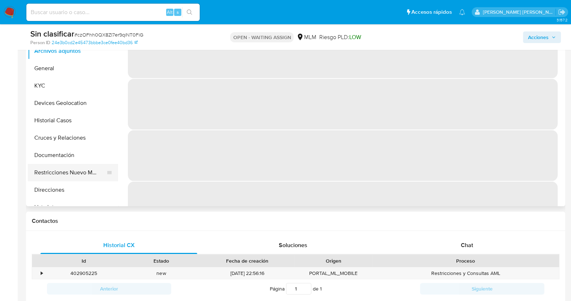
scroll to position [180, 0]
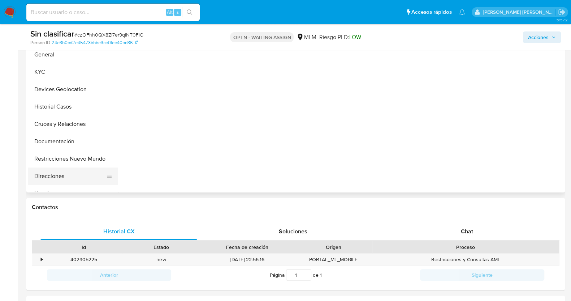
select select "10"
click at [40, 255] on div "•" at bounding box center [38, 259] width 13 height 12
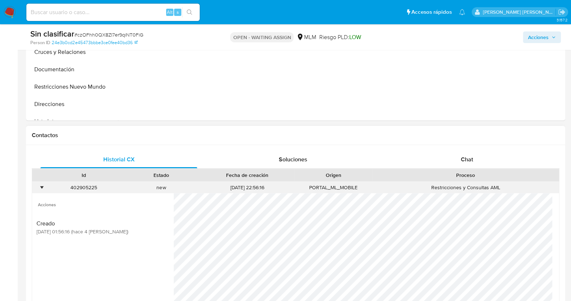
scroll to position [271, 0]
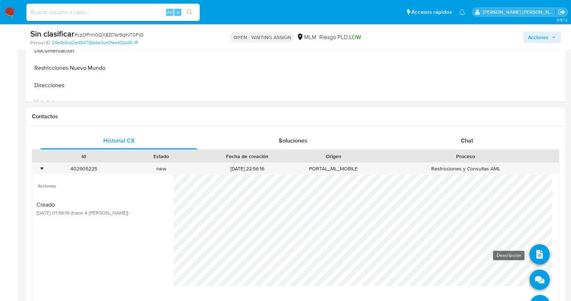
click at [535, 258] on icon at bounding box center [540, 254] width 20 height 20
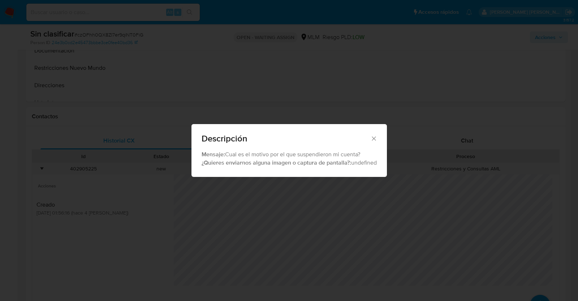
click at [375, 139] on icon "Cerrar" at bounding box center [374, 138] width 4 height 4
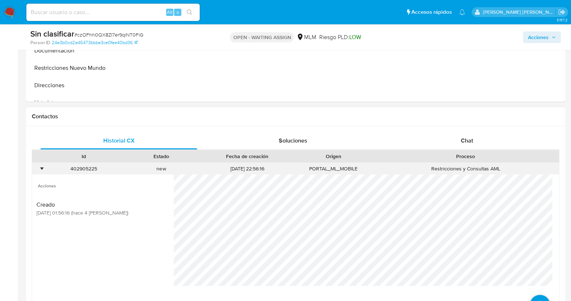
click at [41, 164] on div "•" at bounding box center [38, 169] width 13 height 12
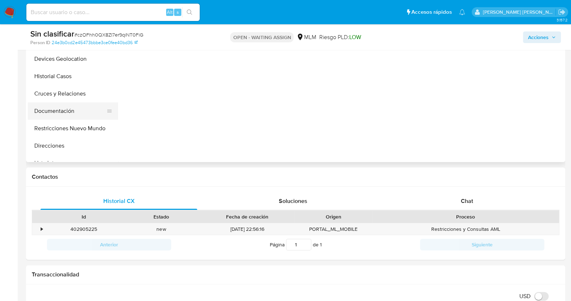
scroll to position [180, 0]
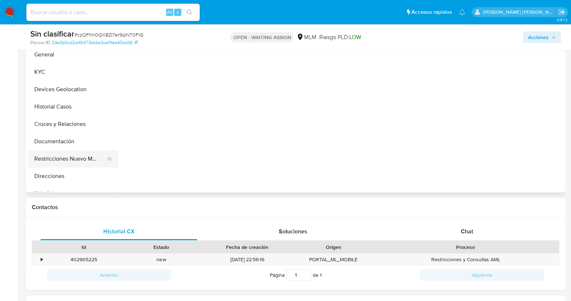
drag, startPoint x: 68, startPoint y: 154, endPoint x: 89, endPoint y: 151, distance: 21.5
click at [68, 154] on button "Restricciones Nuevo Mundo" at bounding box center [70, 158] width 85 height 17
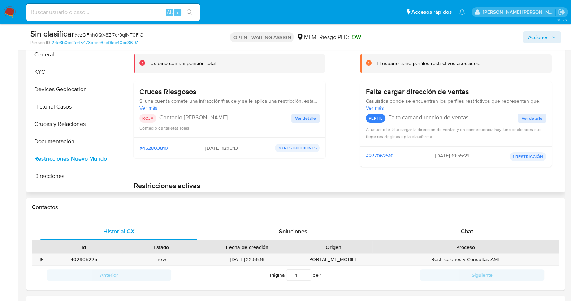
click at [297, 120] on span "Ver detalle" at bounding box center [305, 118] width 21 height 7
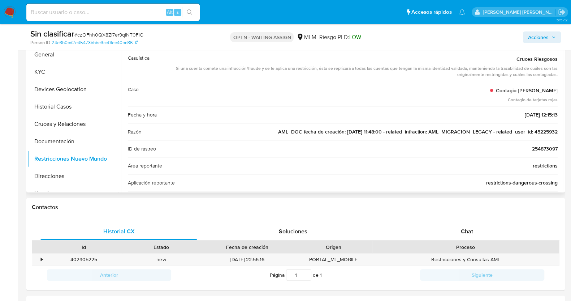
scroll to position [136, 0]
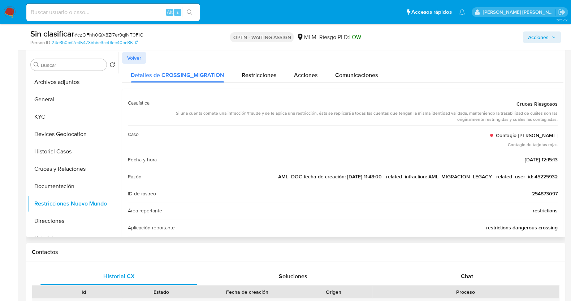
click at [544, 178] on span "AML_DOC fecha de creación: [DATE] 11:48:00 - related_infraction: AML_MIGRACION_…" at bounding box center [418, 176] width 280 height 7
click at [92, 13] on input at bounding box center [112, 12] width 173 height 9
paste input "45225932"
type input "45225932"
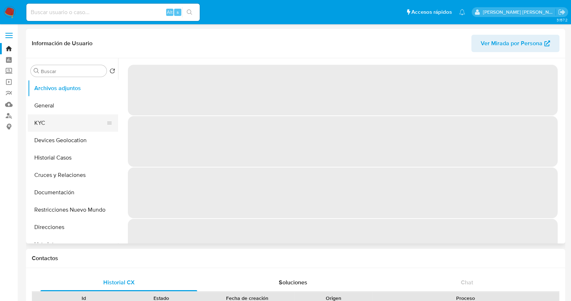
select select "10"
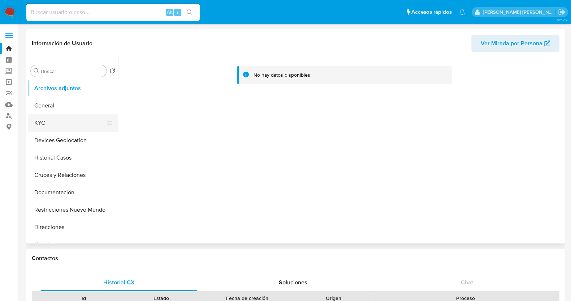
click at [56, 122] on button "KYC" at bounding box center [70, 122] width 85 height 17
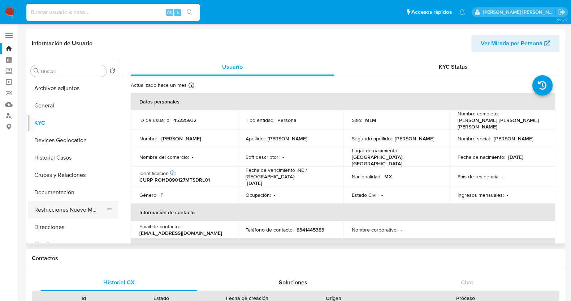
click at [79, 209] on button "Restricciones Nuevo Mundo" at bounding box center [70, 209] width 85 height 17
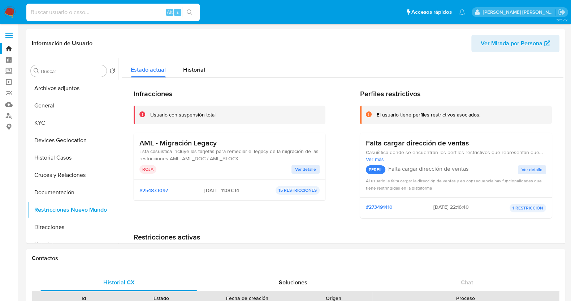
click at [117, 13] on input at bounding box center [112, 12] width 173 height 9
paste input "oWB3vk827wvxF8XbxKh7gr8w"
type input "oWB3vk827wvxF8XbxKh7gr8w"
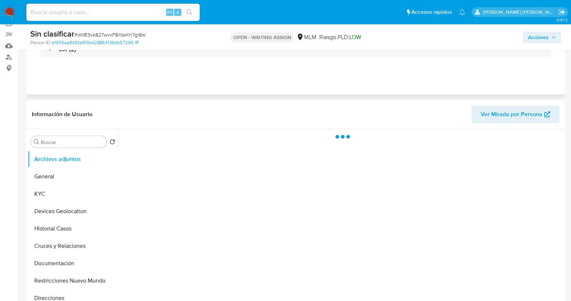
scroll to position [90, 0]
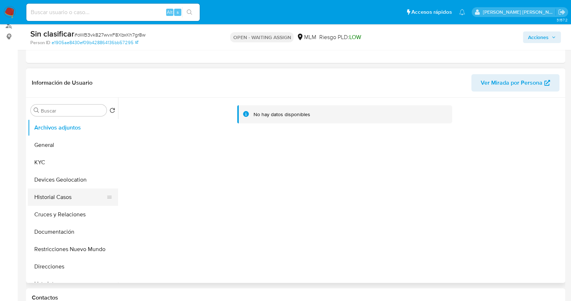
select select "10"
click at [79, 247] on button "Restricciones Nuevo Mundo" at bounding box center [70, 248] width 85 height 17
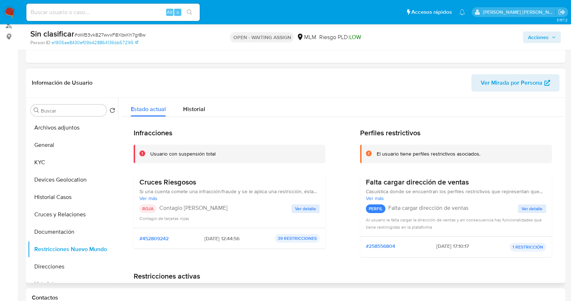
click at [314, 206] on span "Ver detalle" at bounding box center [305, 208] width 21 height 7
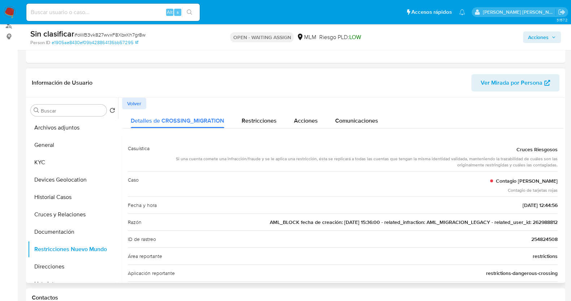
click at [542, 221] on span "AML_BLOCK fecha de creación: [DATE] 15:36:00 - related_infraction: AML_MIGRACIO…" at bounding box center [414, 221] width 288 height 7
click at [542, 220] on span "AML_BLOCK fecha de creación: [DATE] 15:36:00 - related_infraction: AML_MIGRACIO…" at bounding box center [414, 221] width 288 height 7
click at [131, 13] on input at bounding box center [112, 12] width 173 height 9
paste input "262988812"
type input "262988812"
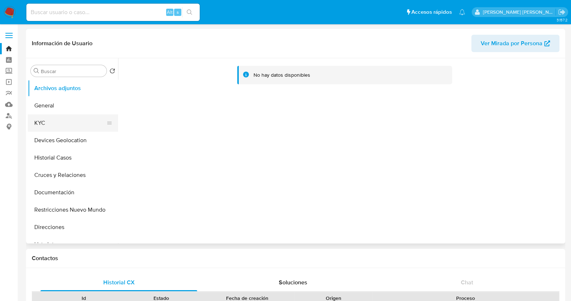
select select "10"
click at [77, 208] on button "Restricciones Nuevo Mundo" at bounding box center [70, 209] width 85 height 17
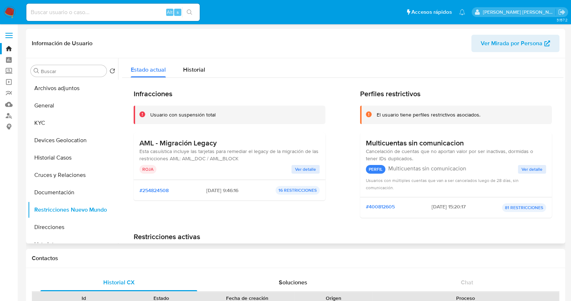
drag, startPoint x: 307, startPoint y: 169, endPoint x: 329, endPoint y: 171, distance: 22.1
click at [308, 169] on span "Ver detalle" at bounding box center [305, 168] width 21 height 7
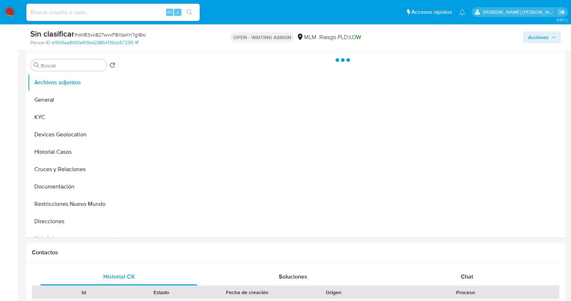
scroll to position [180, 0]
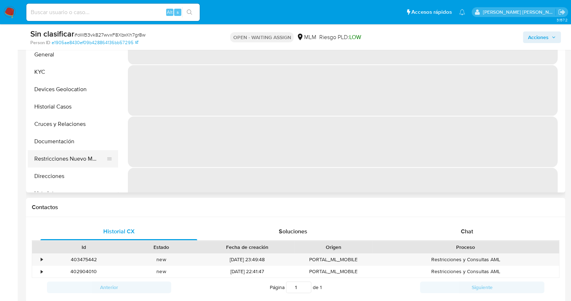
select select "10"
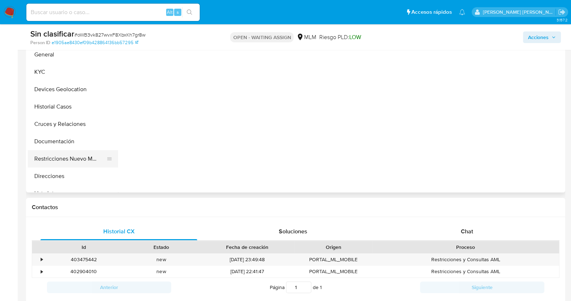
click at [96, 156] on button "Restricciones Nuevo Mundo" at bounding box center [70, 158] width 85 height 17
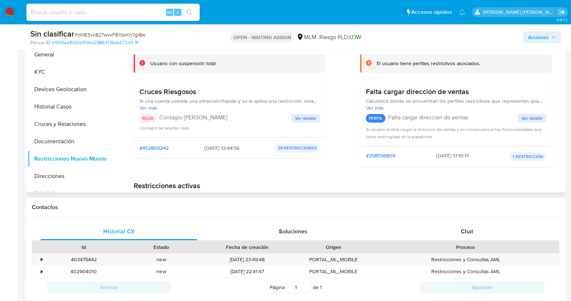
click at [526, 115] on span "Ver detalle" at bounding box center [532, 118] width 21 height 7
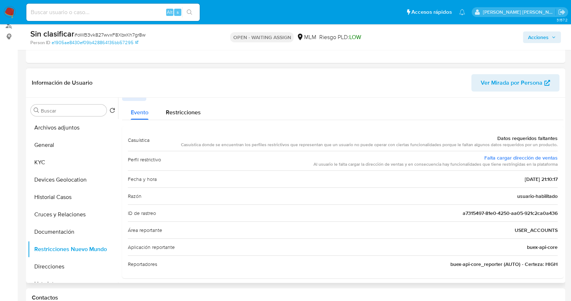
scroll to position [13, 0]
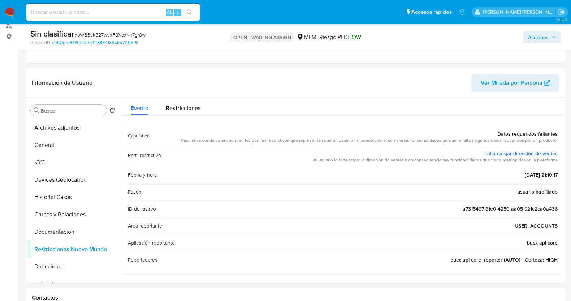
click at [94, 18] on div "Alt s" at bounding box center [112, 12] width 173 height 17
click at [101, 7] on div "Alt s" at bounding box center [112, 12] width 173 height 17
click at [102, 10] on input at bounding box center [112, 12] width 173 height 9
paste input "dSgghYnReWW3jb2DEcC3ibmx"
type input "dSgghYnReWW3jb2DEcC3ibmx"
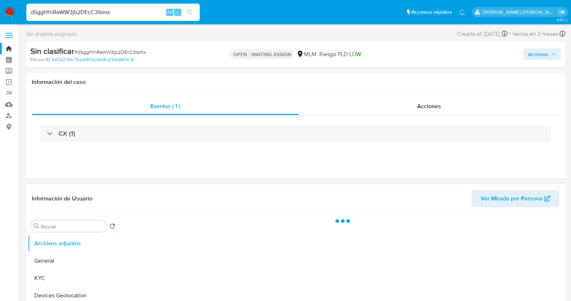
scroll to position [136, 0]
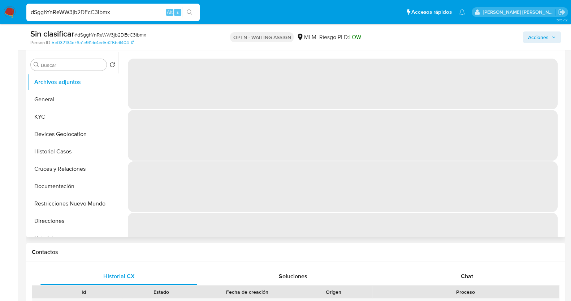
select select "10"
